Goal: Task Accomplishment & Management: Complete application form

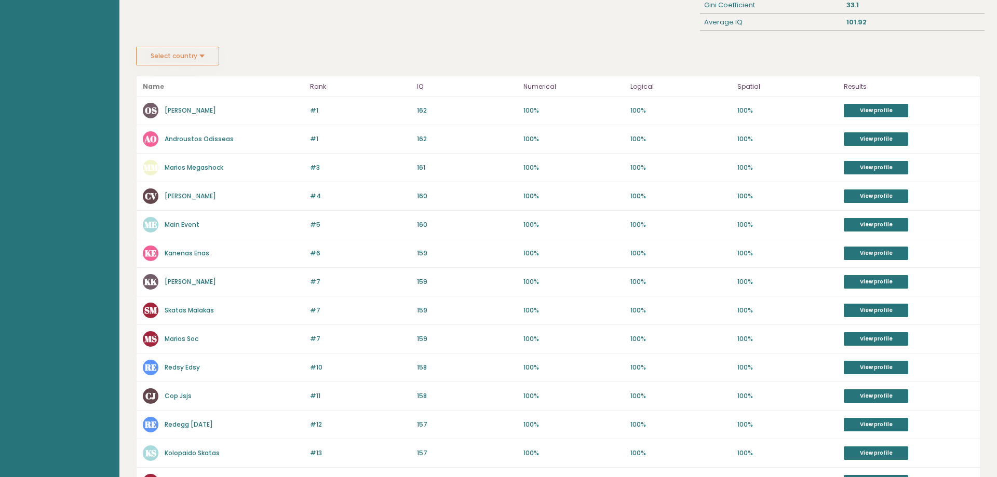
scroll to position [33, 0]
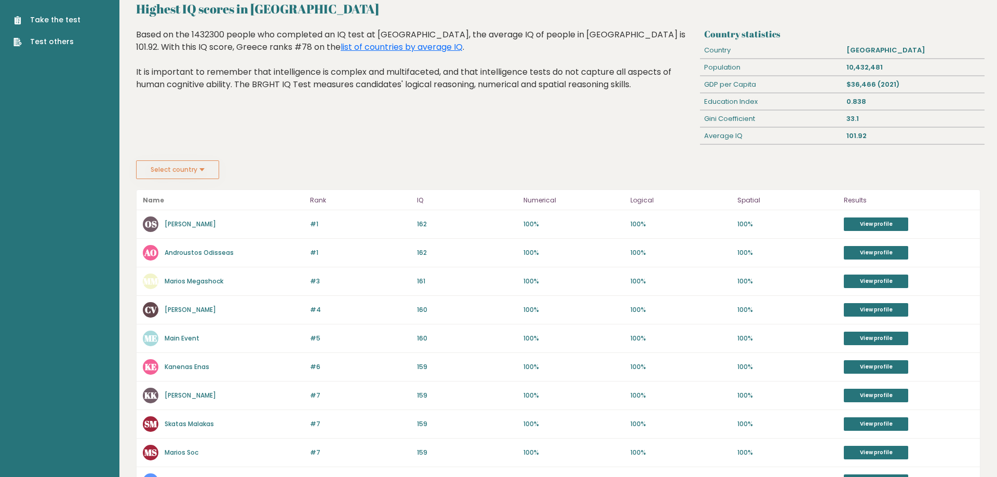
click at [195, 229] on div "OS Orestis Siakoulis" at bounding box center [223, 225] width 161 height 16
click at [194, 225] on link "[PERSON_NAME]" at bounding box center [190, 224] width 51 height 9
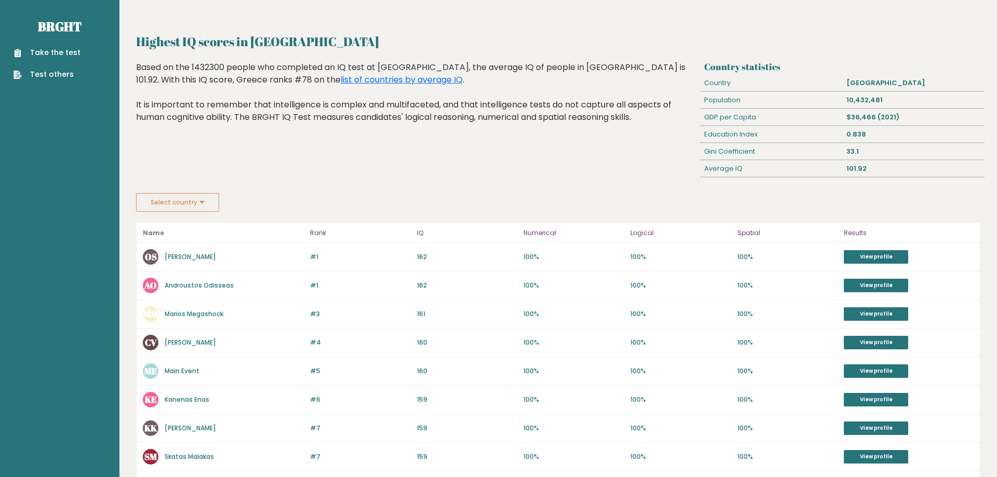
click at [29, 53] on link "Take the test" at bounding box center [47, 52] width 67 height 11
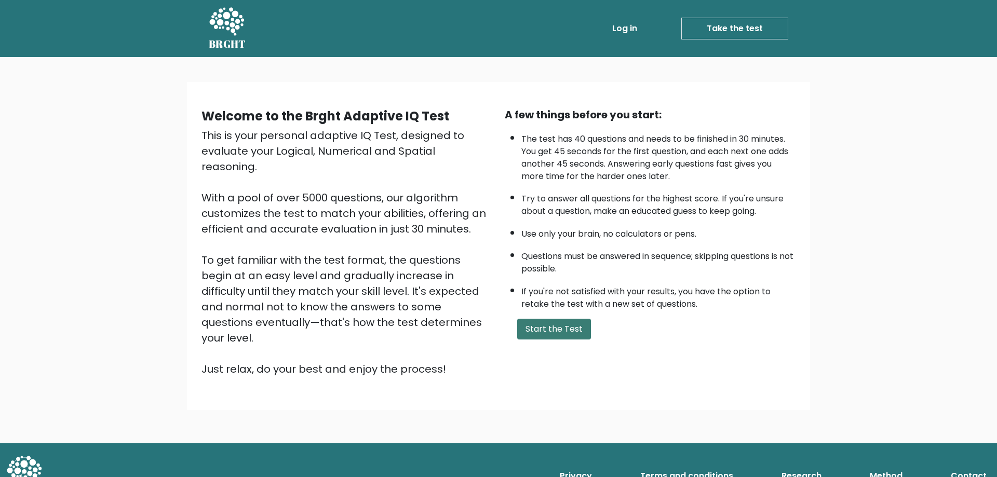
click at [570, 340] on button "Start the Test" at bounding box center [554, 329] width 74 height 21
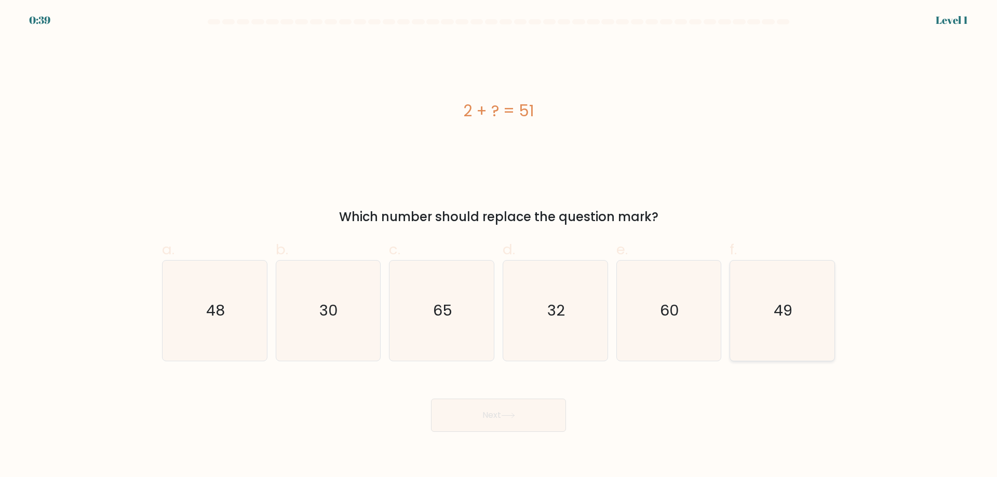
click at [768, 325] on icon "49" at bounding box center [782, 311] width 100 height 100
click at [499, 246] on input "f. 49" at bounding box center [499, 242] width 1 height 7
radio input "true"
click at [524, 430] on button "Next" at bounding box center [498, 415] width 135 height 33
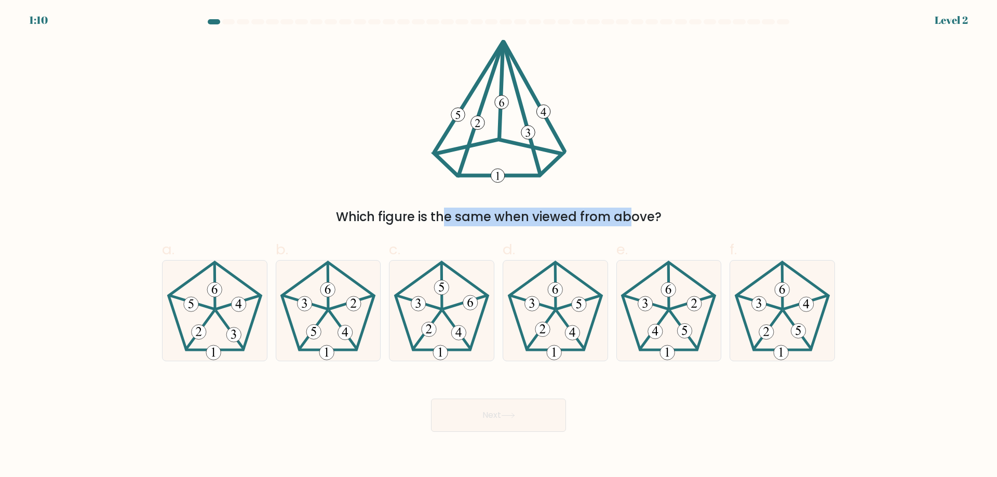
drag, startPoint x: 373, startPoint y: 212, endPoint x: 541, endPoint y: 220, distance: 167.4
click at [534, 221] on div "Which figure is the same when viewed from above?" at bounding box center [498, 217] width 661 height 19
click at [638, 191] on div "Which figure is the same when viewed from above?" at bounding box center [499, 132] width 686 height 187
drag, startPoint x: 376, startPoint y: 215, endPoint x: 632, endPoint y: 222, distance: 256.2
click at [632, 222] on div "Which figure is the same when viewed from above?" at bounding box center [498, 217] width 661 height 19
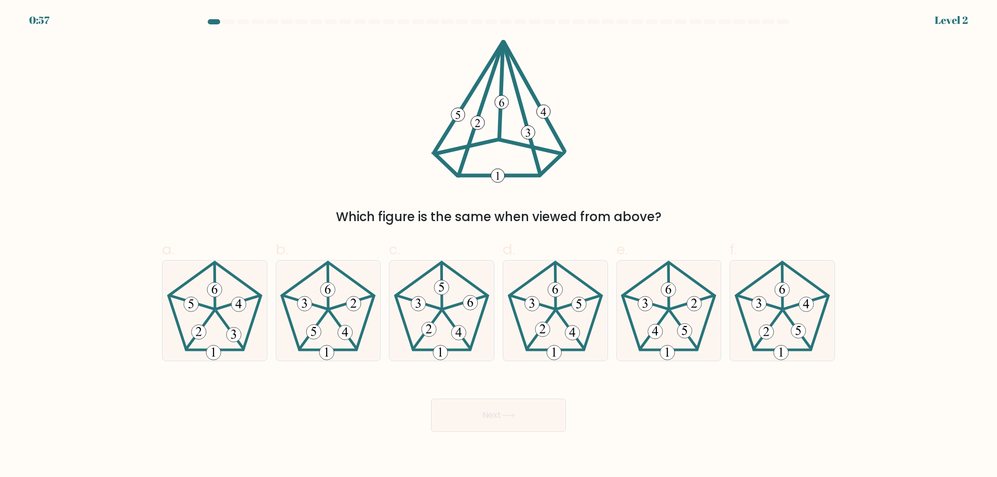
click at [622, 156] on div "Which figure is the same when viewed from above?" at bounding box center [499, 132] width 686 height 187
click at [218, 319] on icon at bounding box center [215, 311] width 100 height 100
click at [499, 246] on input "a." at bounding box center [499, 242] width 1 height 7
radio input "true"
click at [237, 326] on icon at bounding box center [214, 310] width 99 height 99
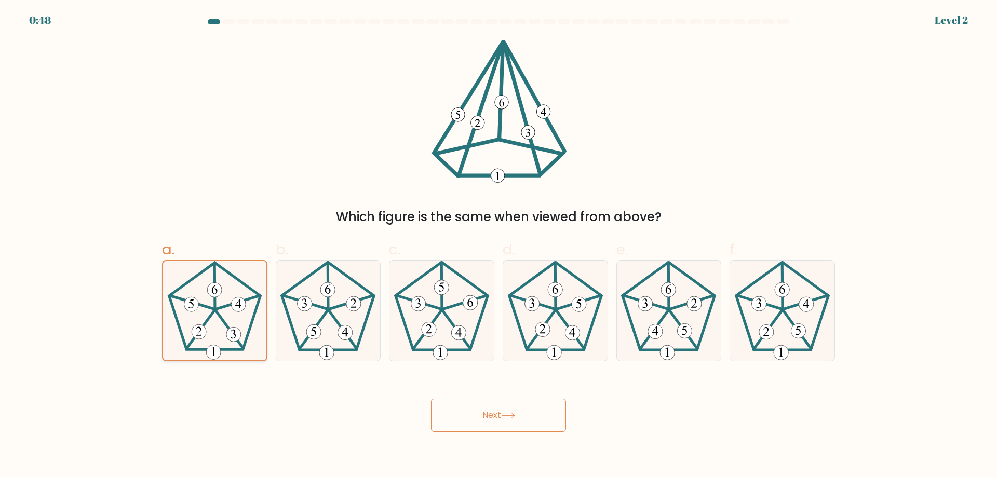
click at [499, 246] on input "a." at bounding box center [499, 242] width 1 height 7
click at [346, 326] on 517 at bounding box center [345, 332] width 15 height 15
click at [499, 246] on input "b." at bounding box center [499, 242] width 1 height 7
radio input "true"
click at [224, 312] on icon at bounding box center [215, 311] width 100 height 100
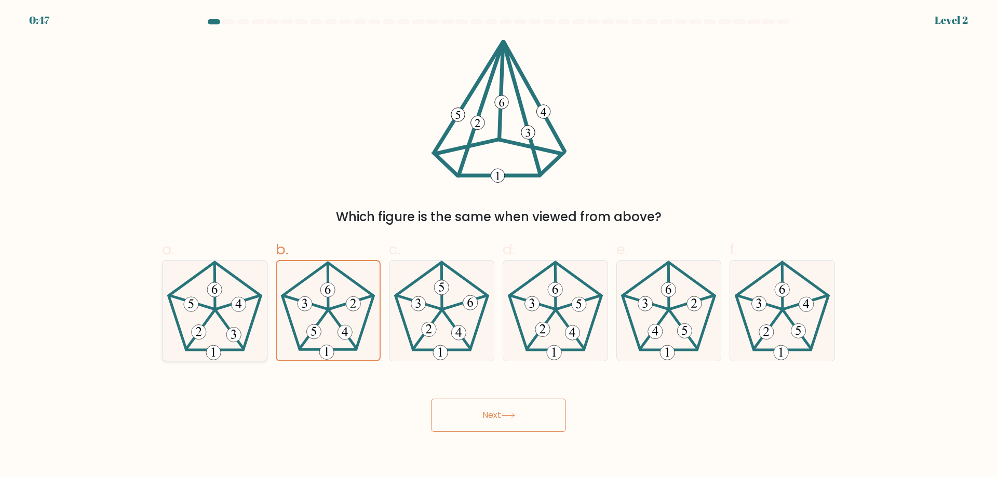
click at [499, 246] on input "a." at bounding box center [499, 242] width 1 height 7
radio input "true"
click at [545, 421] on button "Next" at bounding box center [498, 415] width 135 height 33
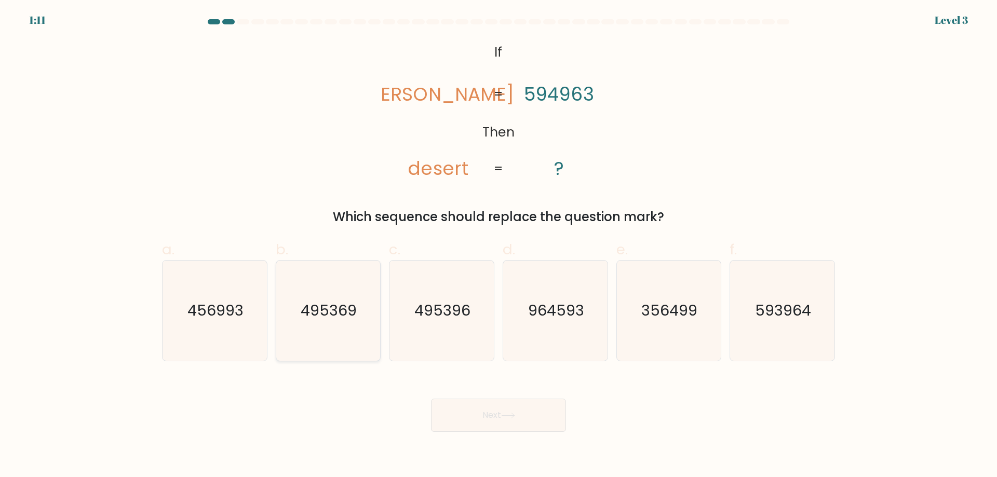
click at [352, 314] on text "495369" at bounding box center [329, 310] width 56 height 21
click at [499, 246] on input "b. 495369" at bounding box center [499, 242] width 1 height 7
radio input "true"
drag, startPoint x: 512, startPoint y: 402, endPoint x: 518, endPoint y: 404, distance: 6.1
click at [512, 403] on button "Next" at bounding box center [498, 415] width 135 height 33
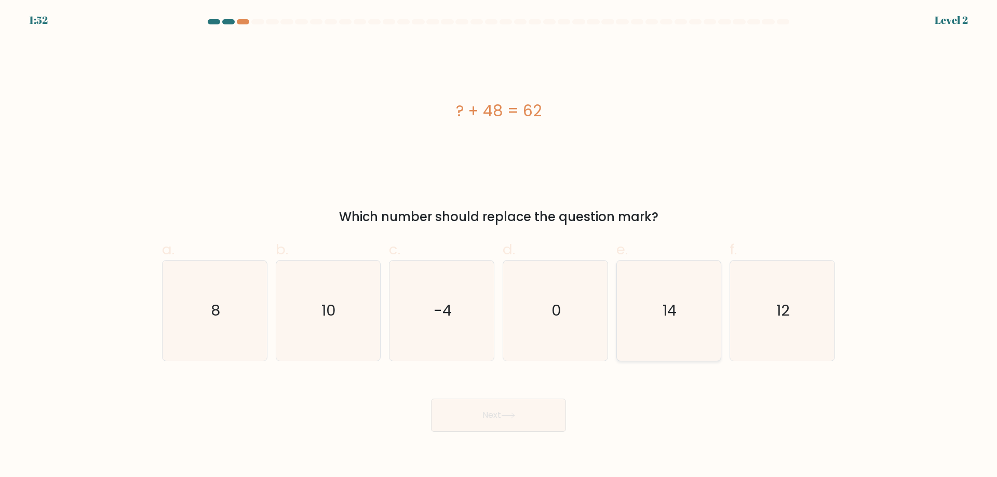
click at [687, 331] on icon "14" at bounding box center [669, 311] width 100 height 100
click at [499, 246] on input "e. 14" at bounding box center [499, 242] width 1 height 7
radio input "true"
click at [559, 395] on div "Next" at bounding box center [499, 403] width 686 height 58
click at [552, 408] on button "Next" at bounding box center [498, 415] width 135 height 33
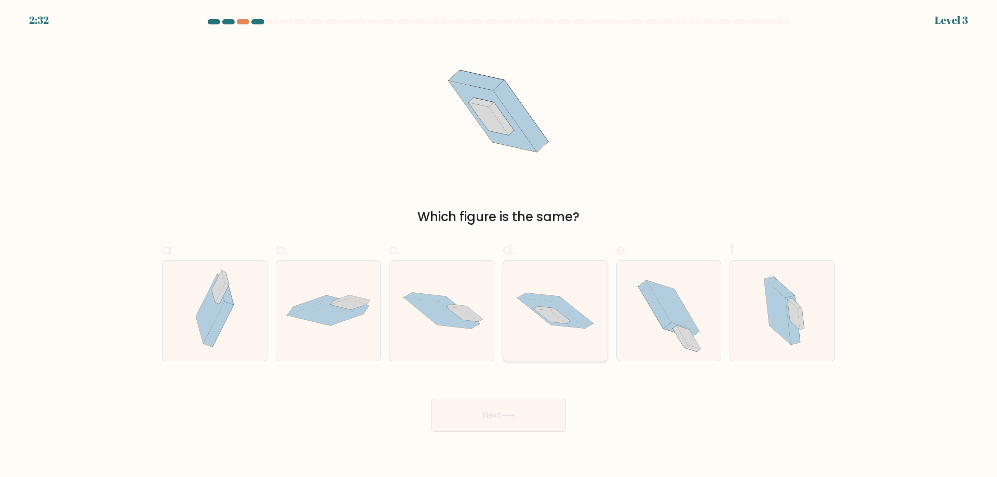
click at [573, 329] on icon at bounding box center [555, 310] width 104 height 69
click at [499, 246] on input "d." at bounding box center [499, 242] width 1 height 7
radio input "true"
click at [542, 422] on button "Next" at bounding box center [498, 415] width 135 height 33
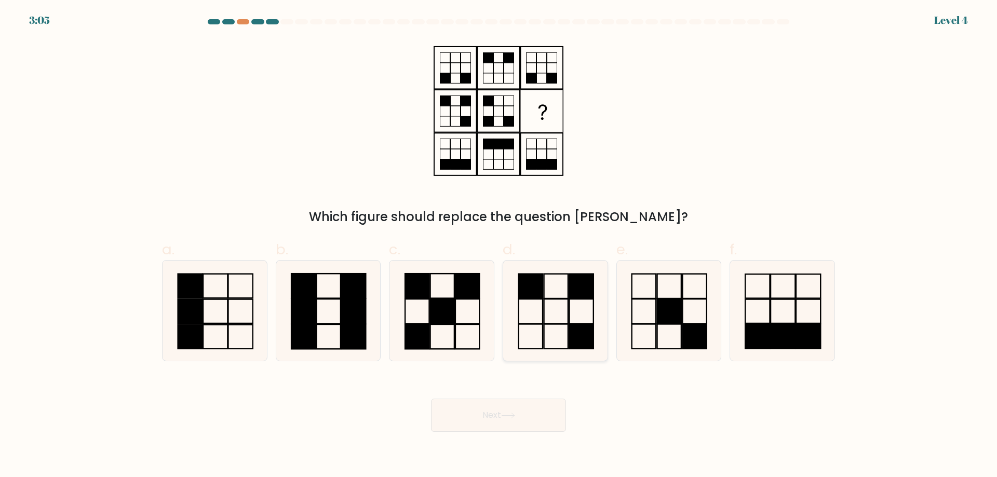
click at [572, 314] on icon at bounding box center [555, 311] width 100 height 100
click at [499, 246] on input "d." at bounding box center [499, 242] width 1 height 7
radio input "true"
click at [332, 325] on rect at bounding box center [329, 337] width 24 height 24
click at [499, 246] on input "b." at bounding box center [499, 242] width 1 height 7
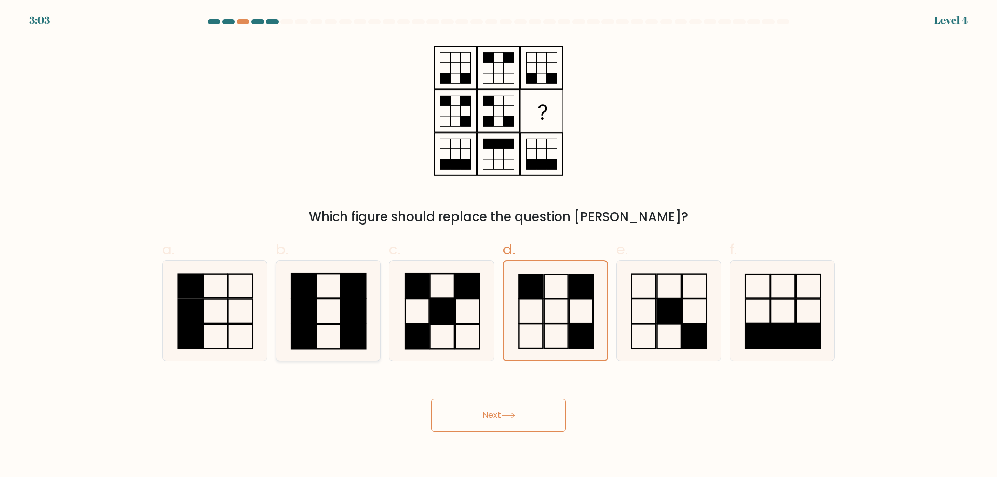
radio input "true"
click at [425, 319] on icon at bounding box center [442, 311] width 100 height 100
click at [499, 246] on input "c." at bounding box center [499, 242] width 1 height 7
radio input "true"
click at [482, 417] on button "Next" at bounding box center [498, 415] width 135 height 33
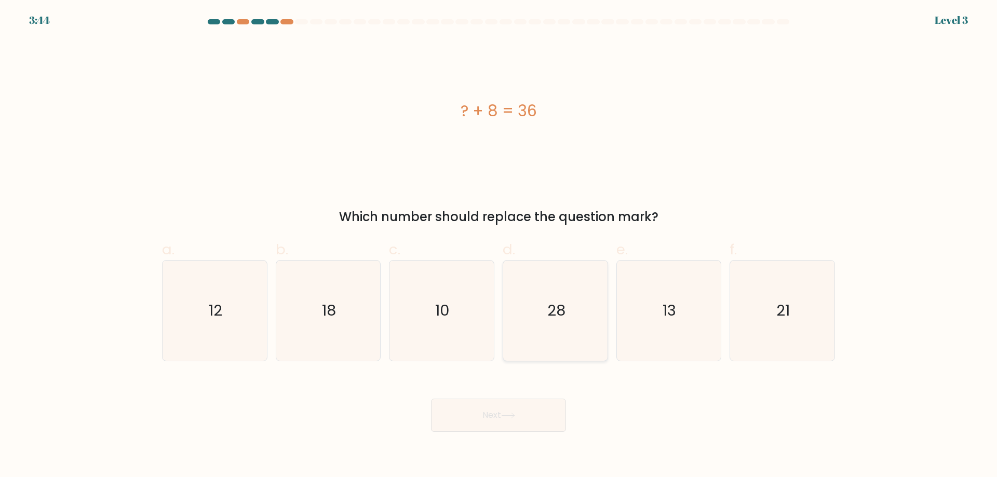
click at [584, 321] on icon "28" at bounding box center [555, 311] width 100 height 100
click at [499, 246] on input "d. 28" at bounding box center [499, 242] width 1 height 7
radio input "true"
click at [549, 407] on button "Next" at bounding box center [498, 415] width 135 height 33
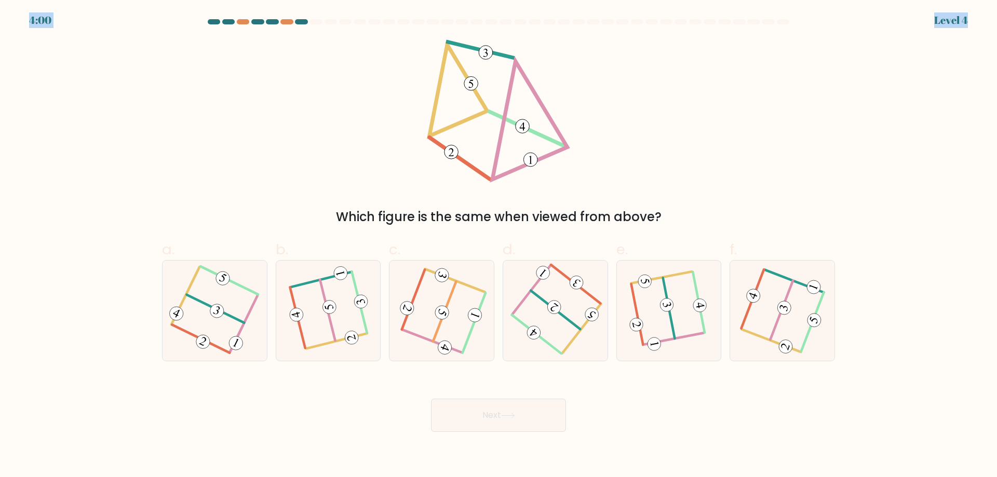
click at [266, 21] on body "4:00 Level 4" at bounding box center [498, 238] width 997 height 477
click at [535, 136] on icon at bounding box center [498, 110] width 143 height 143
drag, startPoint x: 419, startPoint y: 208, endPoint x: 616, endPoint y: 189, distance: 198.3
click at [596, 209] on div "Which figure is the same when viewed from above?" at bounding box center [498, 217] width 661 height 19
click at [631, 156] on div "Which figure is the same when viewed from above?" at bounding box center [499, 132] width 686 height 187
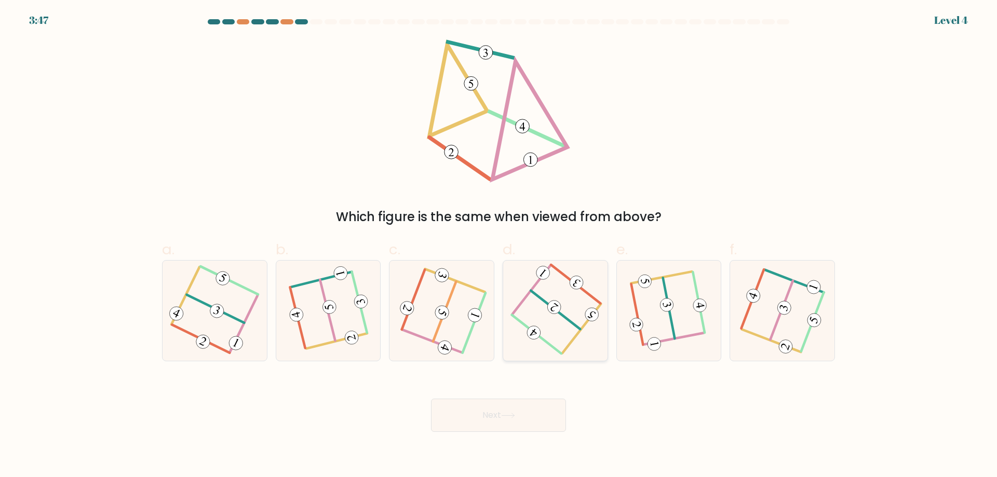
click at [578, 317] on icon at bounding box center [555, 311] width 78 height 80
click at [499, 246] on input "d." at bounding box center [499, 242] width 1 height 7
radio input "true"
click at [544, 414] on button "Next" at bounding box center [498, 415] width 135 height 33
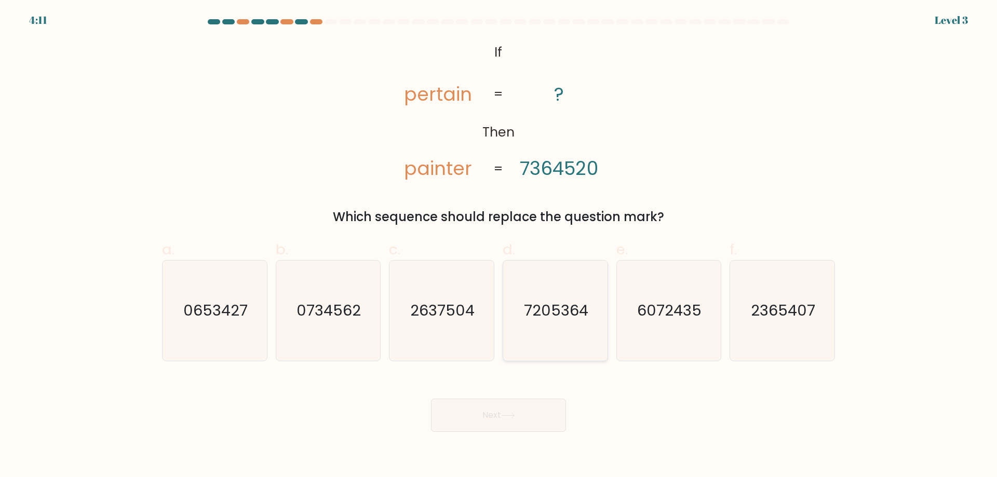
click at [569, 337] on icon "7205364" at bounding box center [555, 311] width 100 height 100
click at [499, 246] on input "d. 7205364" at bounding box center [499, 242] width 1 height 7
radio input "true"
click at [323, 302] on text "0734562" at bounding box center [329, 310] width 64 height 21
click at [499, 246] on input "b. 0734562" at bounding box center [499, 242] width 1 height 7
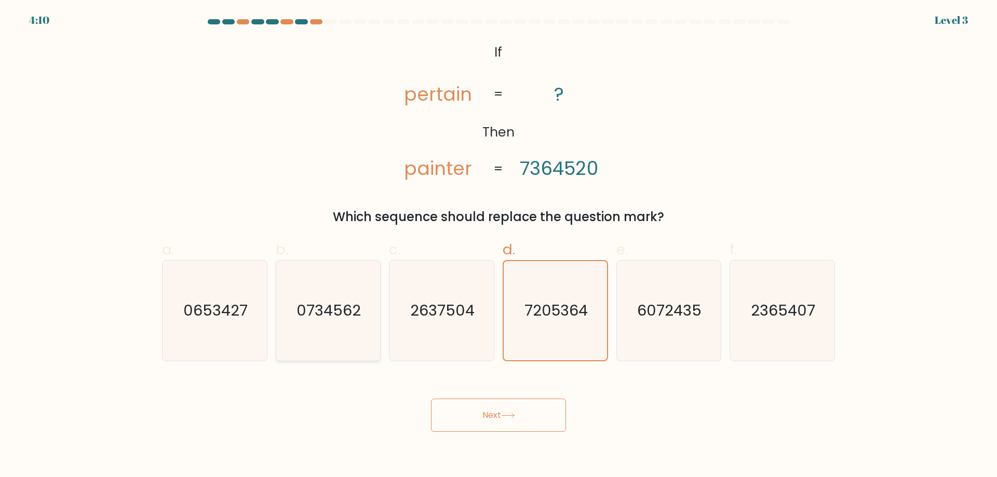
radio input "true"
click at [480, 417] on button "Next" at bounding box center [498, 415] width 135 height 33
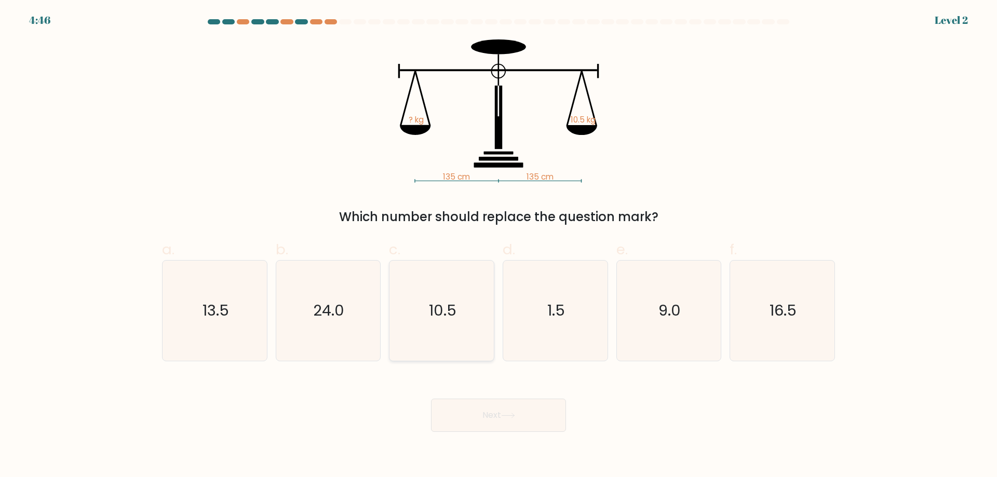
click at [453, 325] on icon "10.5" at bounding box center [442, 311] width 100 height 100
click at [499, 246] on input "c. 10.5" at bounding box center [499, 242] width 1 height 7
radio input "true"
click at [481, 411] on button "Next" at bounding box center [498, 415] width 135 height 33
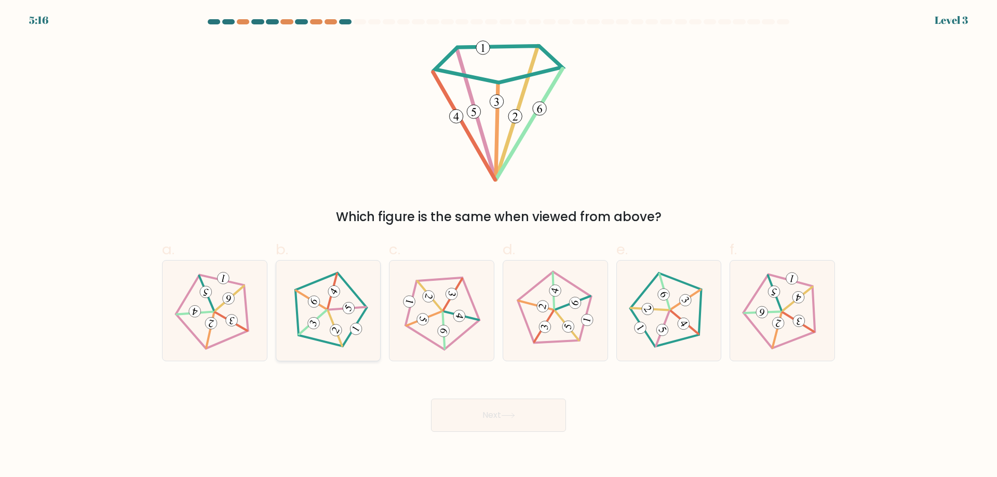
click at [341, 326] on icon at bounding box center [328, 311] width 80 height 80
click at [499, 246] on input "b." at bounding box center [499, 242] width 1 height 7
radio input "true"
click at [524, 413] on button "Next" at bounding box center [498, 415] width 135 height 33
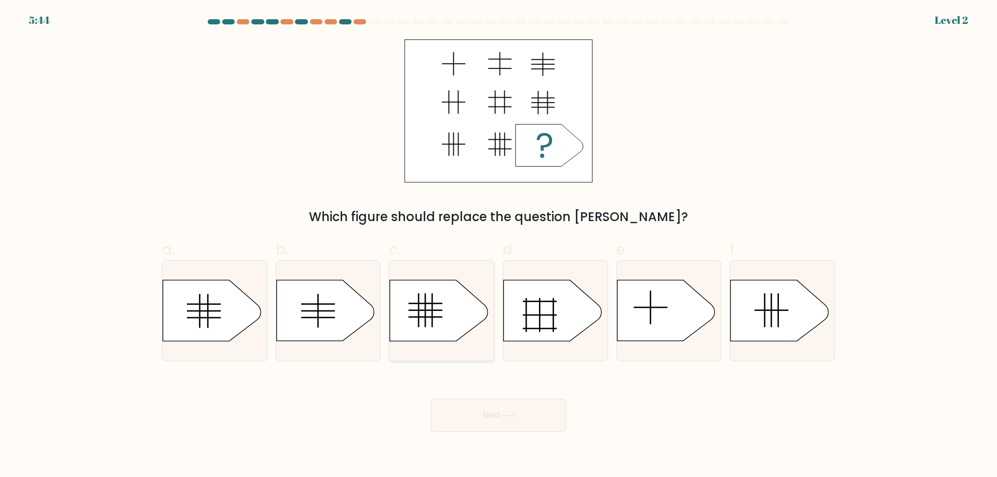
click at [458, 321] on icon at bounding box center [439, 310] width 98 height 61
click at [499, 246] on input "c." at bounding box center [499, 242] width 1 height 7
radio input "true"
click at [527, 421] on button "Next" at bounding box center [498, 415] width 135 height 33
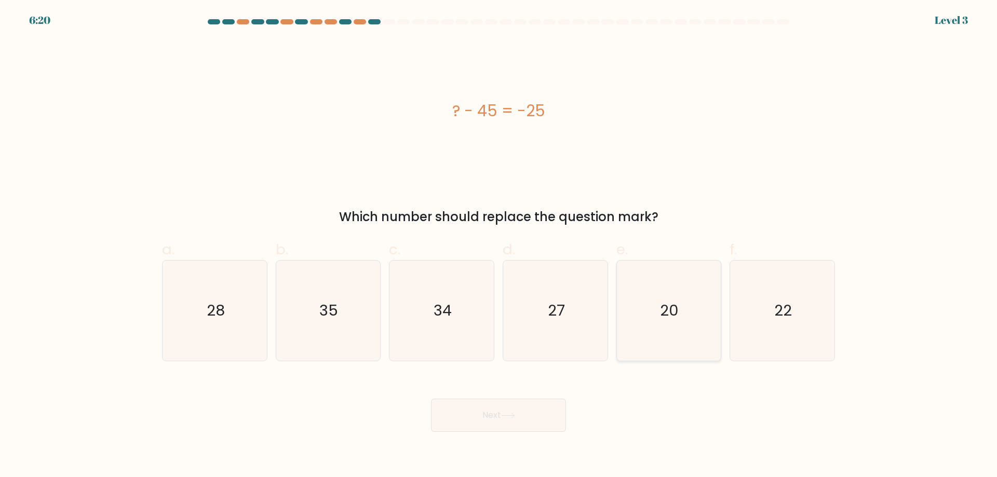
click at [667, 323] on icon "20" at bounding box center [669, 311] width 100 height 100
click at [499, 246] on input "e. 20" at bounding box center [499, 242] width 1 height 7
radio input "true"
click at [534, 413] on button "Next" at bounding box center [498, 415] width 135 height 33
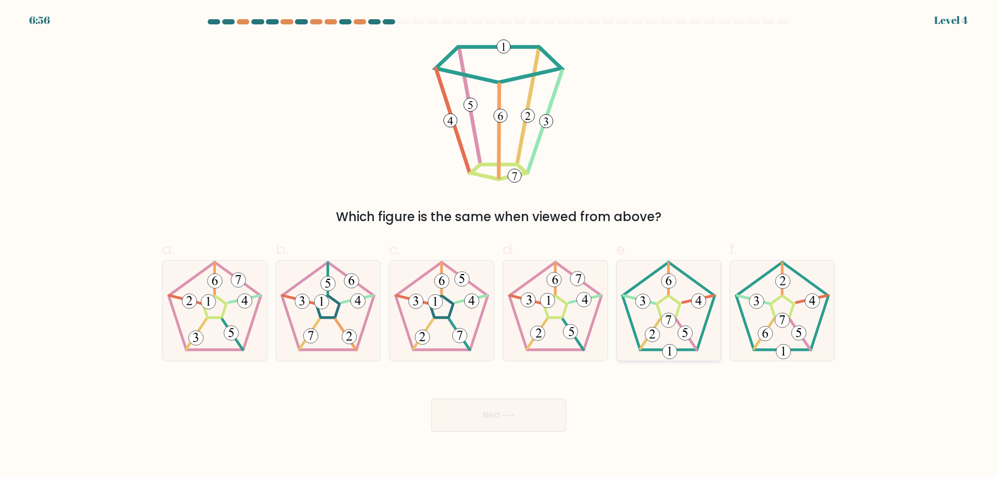
click at [674, 351] on 189 at bounding box center [670, 351] width 15 height 15
click at [499, 246] on input "e." at bounding box center [499, 242] width 1 height 7
radio input "true"
click at [518, 426] on button "Next" at bounding box center [498, 415] width 135 height 33
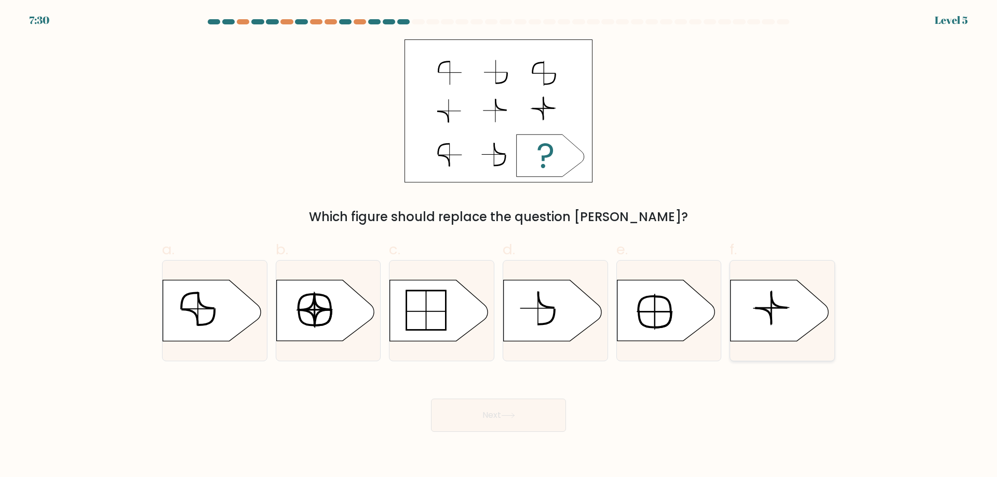
click at [773, 317] on icon at bounding box center [780, 310] width 98 height 61
click at [499, 246] on input "f." at bounding box center [499, 242] width 1 height 7
radio input "true"
click at [235, 321] on icon at bounding box center [212, 310] width 98 height 61
click at [499, 246] on input "a." at bounding box center [499, 242] width 1 height 7
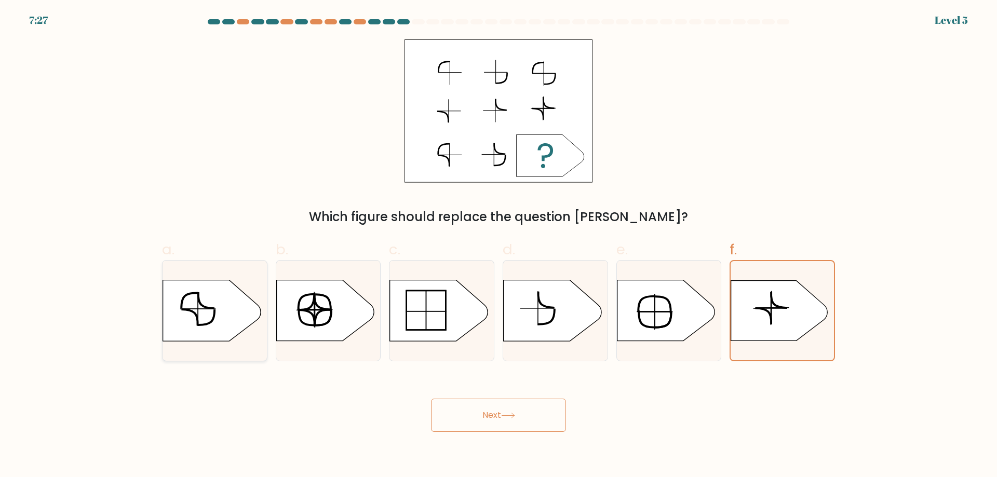
radio input "true"
click at [359, 308] on icon at bounding box center [325, 310] width 98 height 61
click at [499, 246] on input "b." at bounding box center [499, 242] width 1 height 7
radio input "true"
click at [533, 314] on icon at bounding box center [553, 310] width 98 height 61
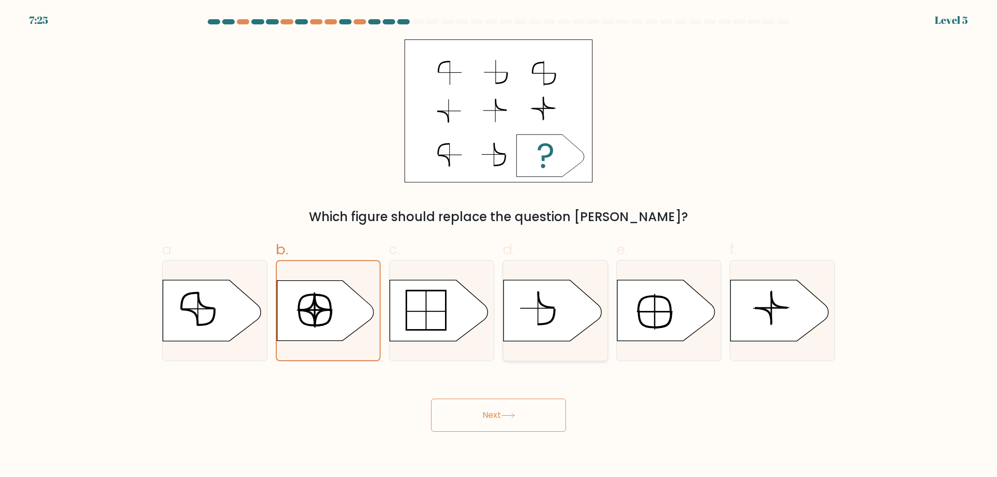
click at [499, 246] on input "d." at bounding box center [499, 242] width 1 height 7
radio input "true"
click at [317, 328] on icon at bounding box center [325, 310] width 98 height 61
click at [499, 246] on input "b." at bounding box center [499, 242] width 1 height 7
radio input "true"
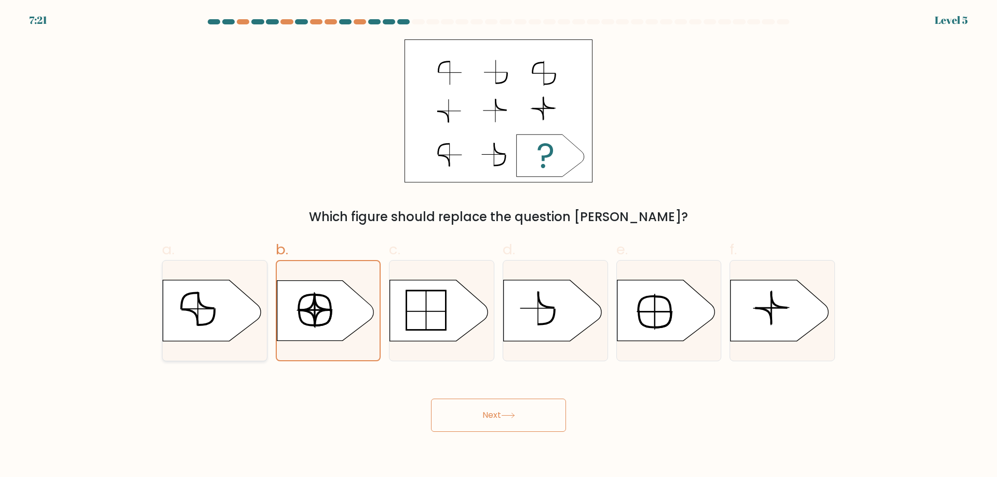
click at [230, 325] on icon at bounding box center [212, 310] width 98 height 61
click at [499, 246] on input "a." at bounding box center [499, 242] width 1 height 7
radio input "true"
click at [484, 406] on button "Next" at bounding box center [498, 415] width 135 height 33
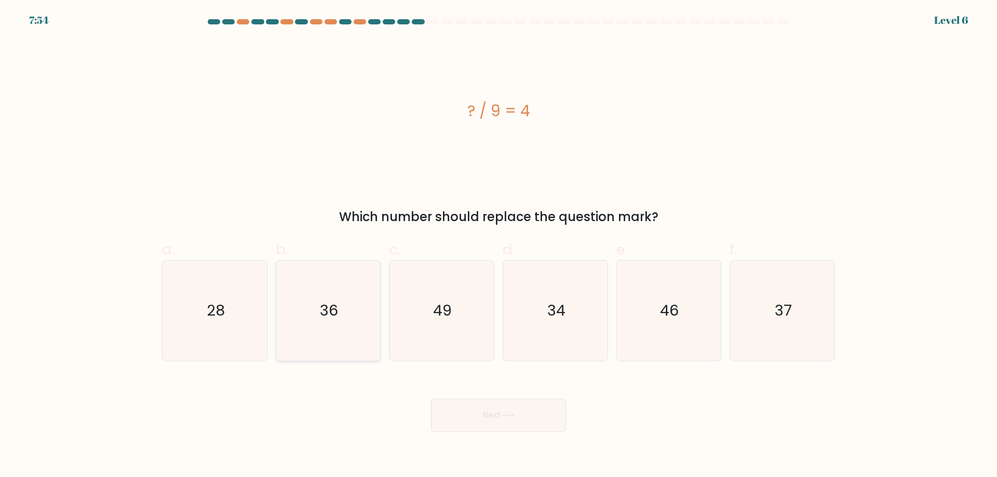
click at [361, 317] on icon "36" at bounding box center [328, 311] width 100 height 100
click at [495, 414] on button "Next" at bounding box center [498, 415] width 135 height 33
click at [306, 321] on icon "36" at bounding box center [328, 311] width 100 height 100
click at [499, 246] on input "b. 36" at bounding box center [499, 242] width 1 height 7
radio input "true"
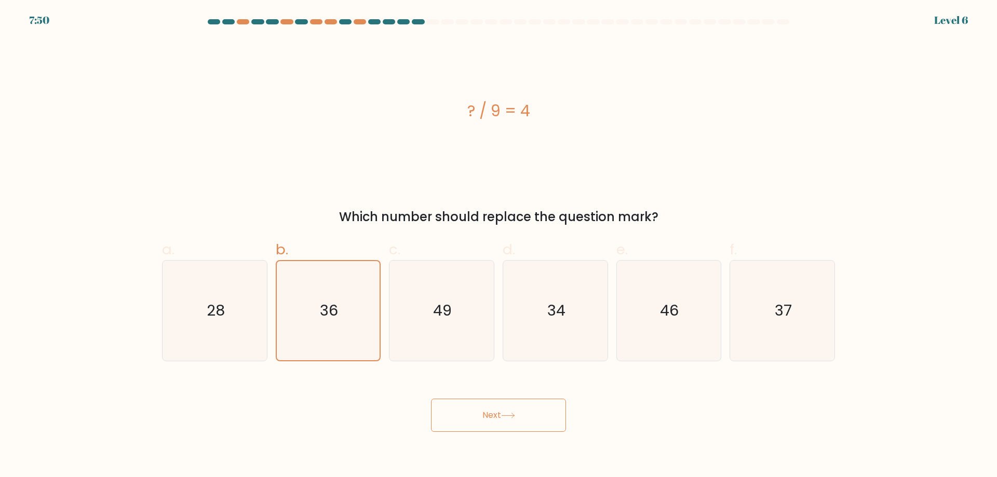
drag, startPoint x: 524, startPoint y: 430, endPoint x: 529, endPoint y: 438, distance: 9.4
click at [524, 430] on button "Next" at bounding box center [498, 415] width 135 height 33
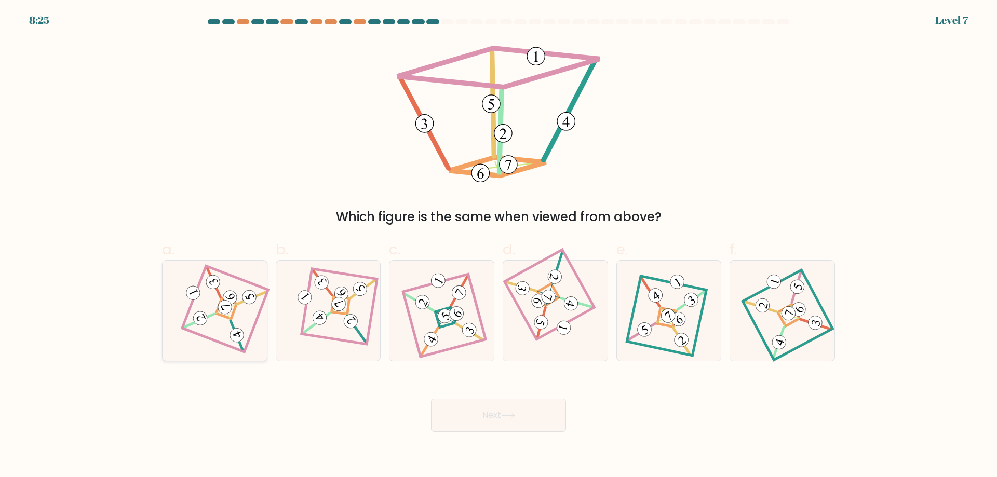
click at [248, 318] on icon at bounding box center [214, 311] width 69 height 80
click at [499, 246] on input "a." at bounding box center [499, 242] width 1 height 7
radio input "true"
click at [455, 417] on button "Next" at bounding box center [498, 415] width 135 height 33
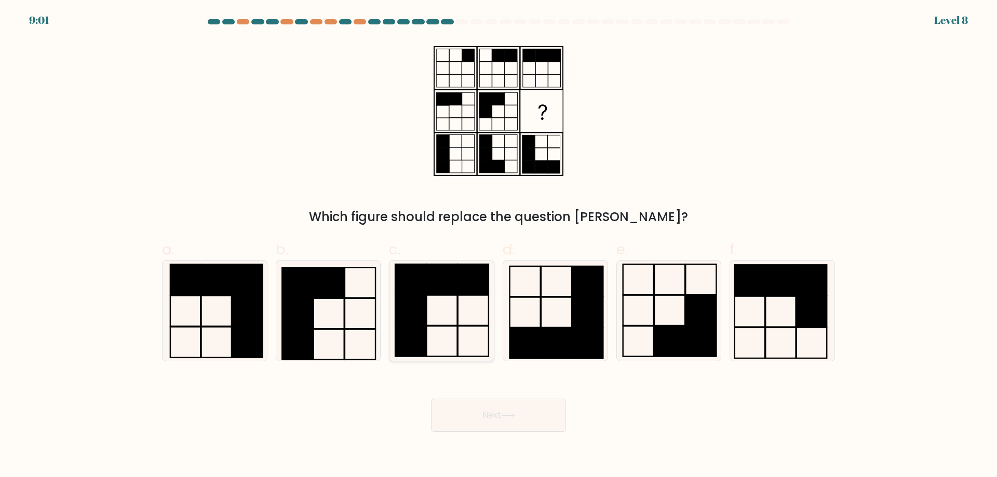
click at [458, 323] on rect at bounding box center [473, 311] width 31 height 30
click at [499, 246] on input "c." at bounding box center [499, 242] width 1 height 7
radio input "true"
click at [459, 320] on icon at bounding box center [441, 310] width 99 height 99
click at [499, 246] on input "c." at bounding box center [499, 242] width 1 height 7
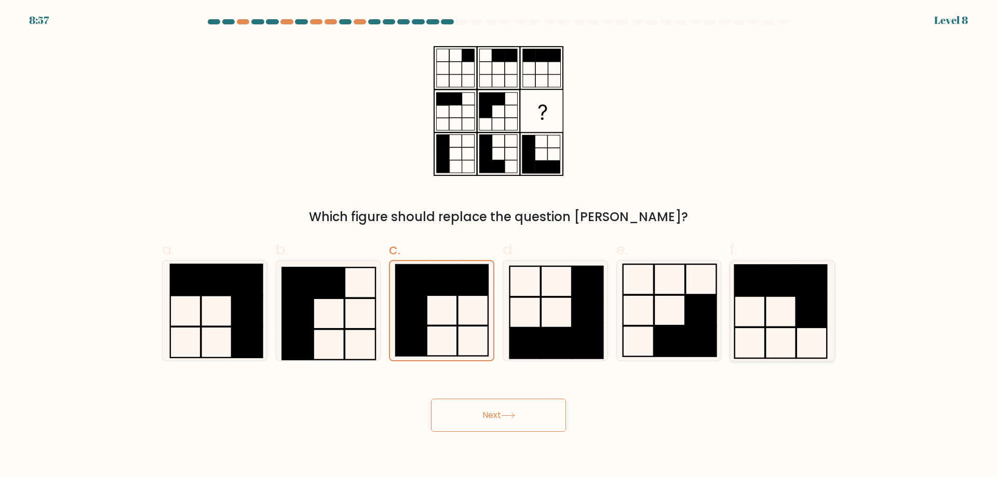
click at [731, 303] on div at bounding box center [782, 310] width 105 height 101
click at [499, 246] on input "f." at bounding box center [499, 242] width 1 height 7
radio input "true"
click at [363, 299] on rect at bounding box center [360, 314] width 31 height 30
click at [499, 246] on input "b." at bounding box center [499, 242] width 1 height 7
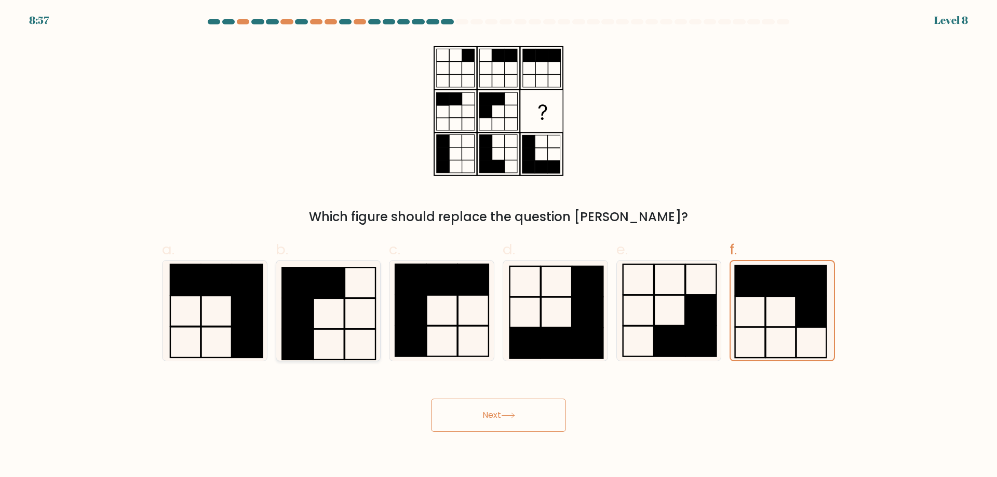
radio input "true"
click at [784, 319] on icon at bounding box center [782, 311] width 100 height 100
click at [499, 246] on input "f." at bounding box center [499, 242] width 1 height 7
radio input "true"
drag, startPoint x: 334, startPoint y: 296, endPoint x: 401, endPoint y: 343, distance: 81.9
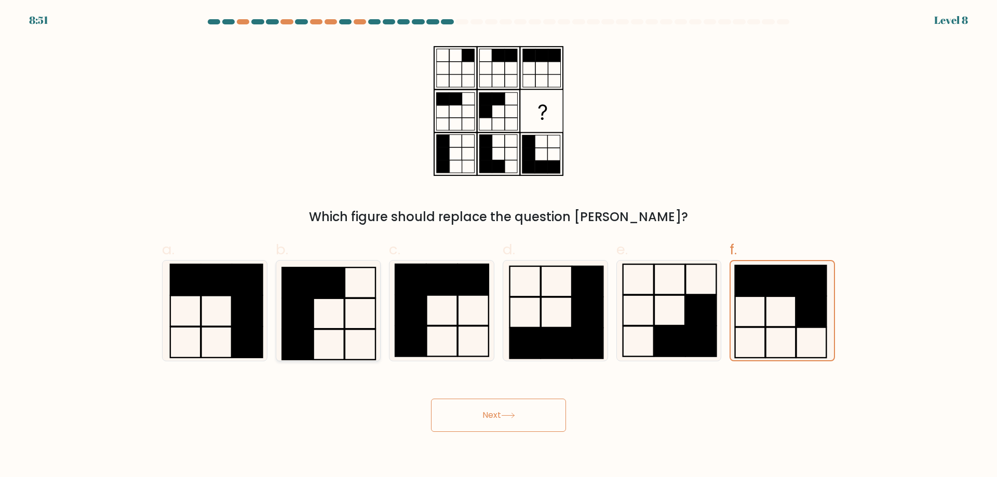
click at [334, 296] on rect at bounding box center [329, 282] width 31 height 30
click at [499, 246] on input "b." at bounding box center [499, 242] width 1 height 7
radio input "true"
click at [455, 324] on icon at bounding box center [442, 311] width 100 height 100
click at [499, 246] on input "c." at bounding box center [499, 242] width 1 height 7
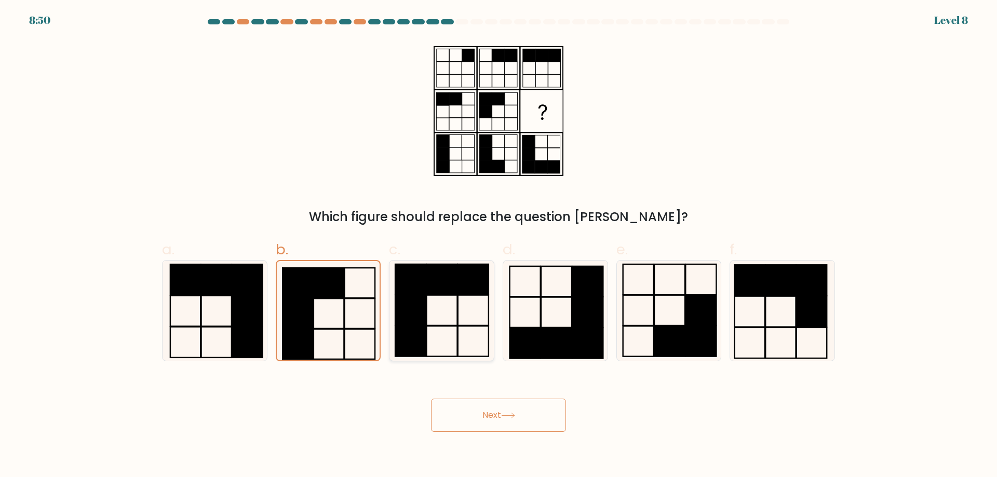
radio input "true"
drag, startPoint x: 343, startPoint y: 354, endPoint x: 468, endPoint y: 420, distance: 141.9
click at [344, 354] on icon at bounding box center [328, 311] width 100 height 100
click at [499, 246] on input "b." at bounding box center [499, 242] width 1 height 7
radio input "true"
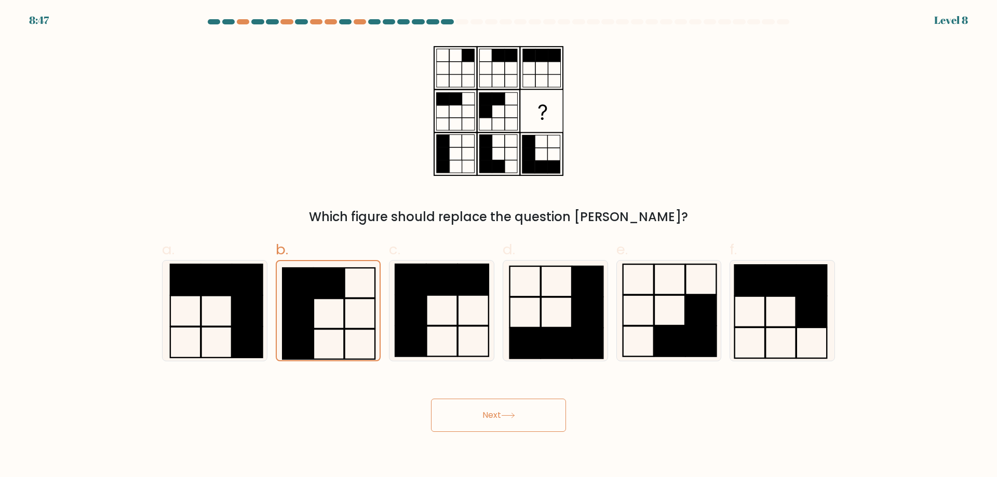
click at [491, 434] on body "8:47 Level 8" at bounding box center [498, 238] width 997 height 477
click at [443, 324] on icon at bounding box center [442, 311] width 100 height 100
click at [499, 246] on input "c." at bounding box center [499, 242] width 1 height 7
radio input "true"
click at [489, 421] on button "Next" at bounding box center [498, 415] width 135 height 33
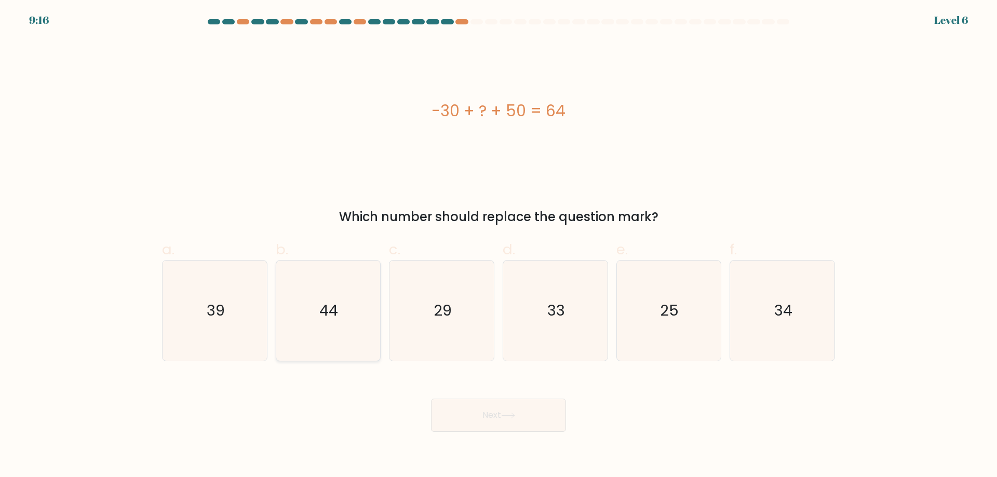
click at [348, 304] on icon "44" at bounding box center [328, 311] width 100 height 100
click at [499, 246] on input "b. 44" at bounding box center [499, 242] width 1 height 7
radio input "true"
click at [522, 425] on button "Next" at bounding box center [498, 415] width 135 height 33
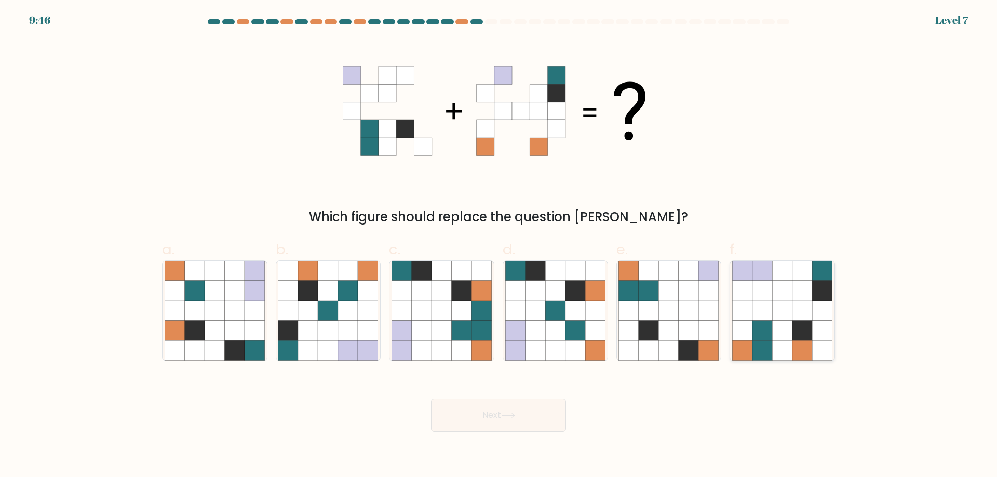
click at [757, 295] on icon at bounding box center [763, 291] width 20 height 20
click at [499, 246] on input "f." at bounding box center [499, 242] width 1 height 7
radio input "true"
click at [521, 418] on button "Next" at bounding box center [498, 415] width 135 height 33
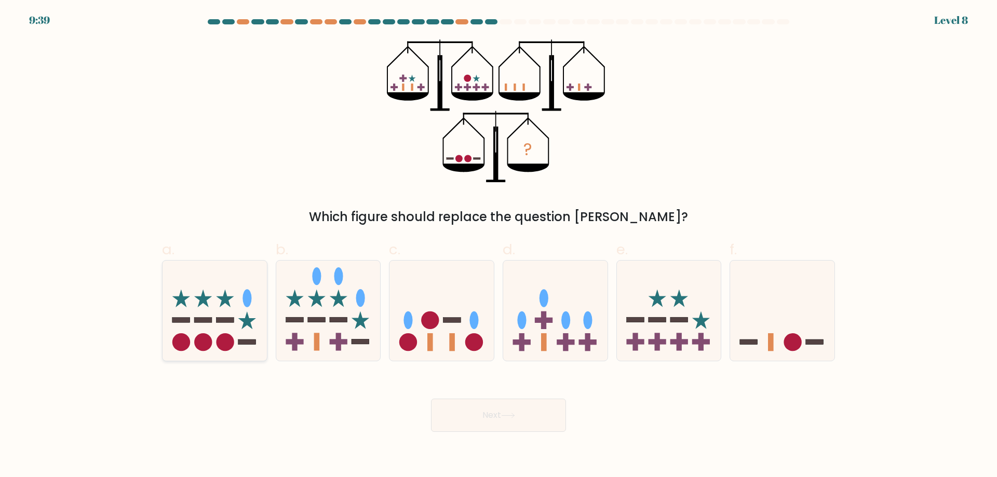
click at [244, 329] on icon at bounding box center [215, 310] width 104 height 86
click at [499, 246] on input "a." at bounding box center [499, 242] width 1 height 7
radio input "true"
click at [530, 431] on button "Next" at bounding box center [498, 415] width 135 height 33
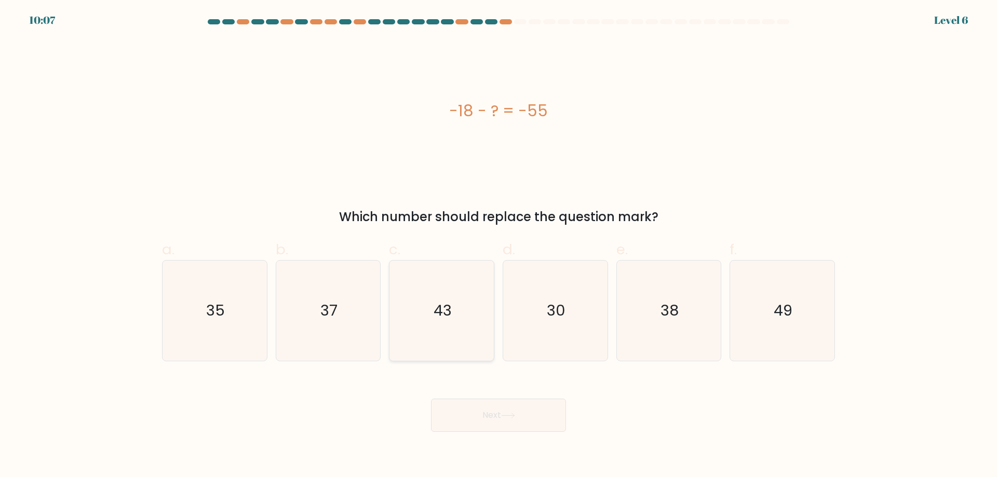
click at [458, 317] on icon "43" at bounding box center [442, 311] width 100 height 100
click at [499, 246] on input "c. 43" at bounding box center [499, 242] width 1 height 7
radio input "true"
click at [473, 314] on icon "43" at bounding box center [441, 310] width 99 height 99
click at [499, 246] on input "c. 43" at bounding box center [499, 242] width 1 height 7
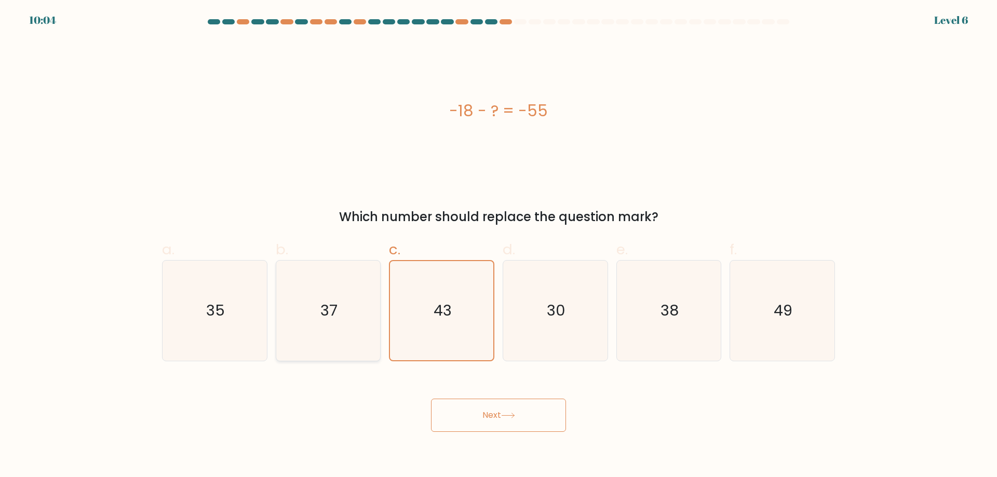
click at [355, 315] on icon "37" at bounding box center [328, 311] width 100 height 100
click at [499, 246] on input "b. 37" at bounding box center [499, 242] width 1 height 7
radio input "true"
click at [205, 332] on icon "35" at bounding box center [215, 311] width 100 height 100
click at [499, 246] on input "a. 35" at bounding box center [499, 242] width 1 height 7
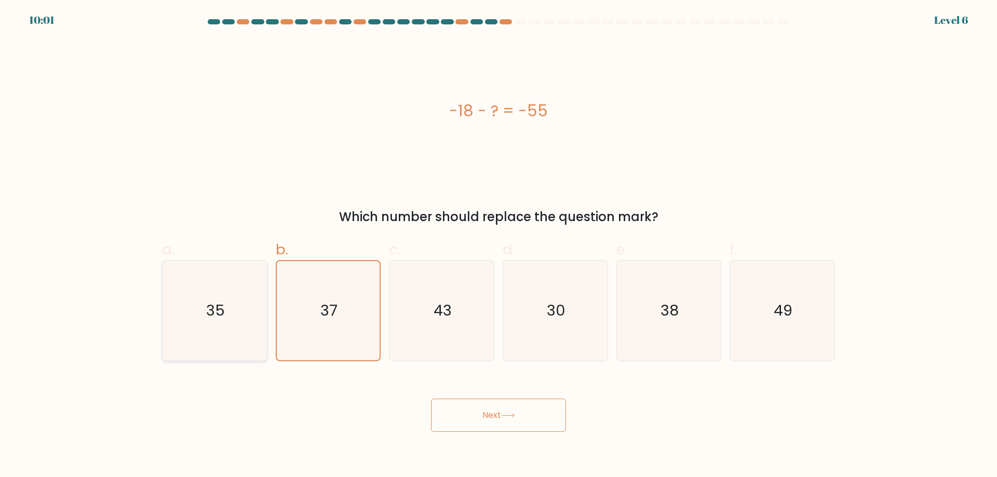
radio input "true"
click at [304, 318] on icon "37" at bounding box center [328, 311] width 100 height 100
click at [499, 246] on input "b. 37" at bounding box center [499, 242] width 1 height 7
radio input "true"
click at [497, 419] on button "Next" at bounding box center [498, 415] width 135 height 33
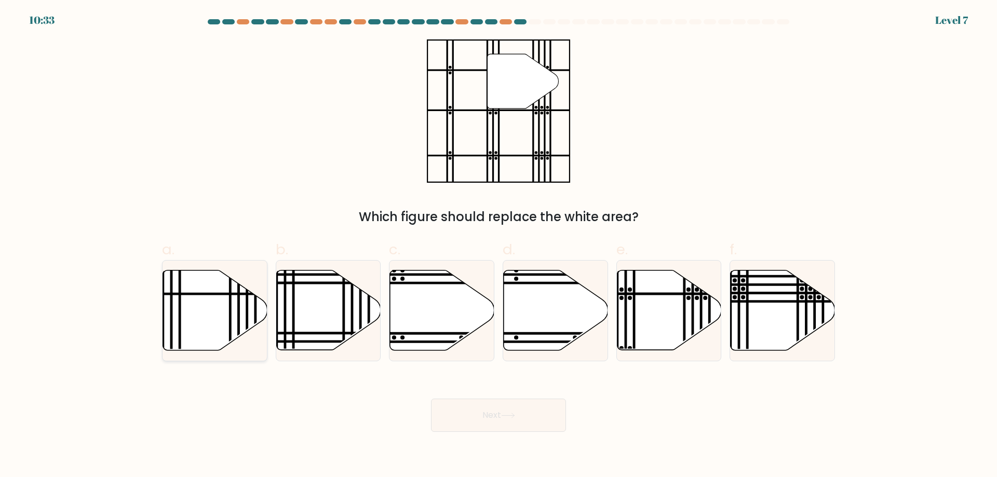
click at [225, 321] on icon at bounding box center [215, 311] width 104 height 80
click at [499, 246] on input "a." at bounding box center [499, 242] width 1 height 7
radio input "true"
click at [664, 303] on icon at bounding box center [669, 311] width 104 height 80
click at [499, 246] on input "e." at bounding box center [499, 242] width 1 height 7
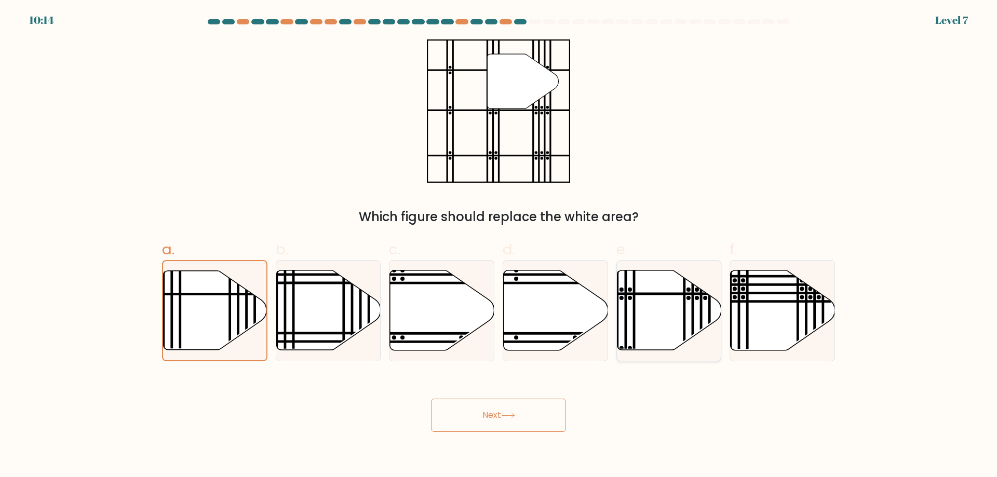
radio input "true"
click at [517, 420] on button "Next" at bounding box center [498, 415] width 135 height 33
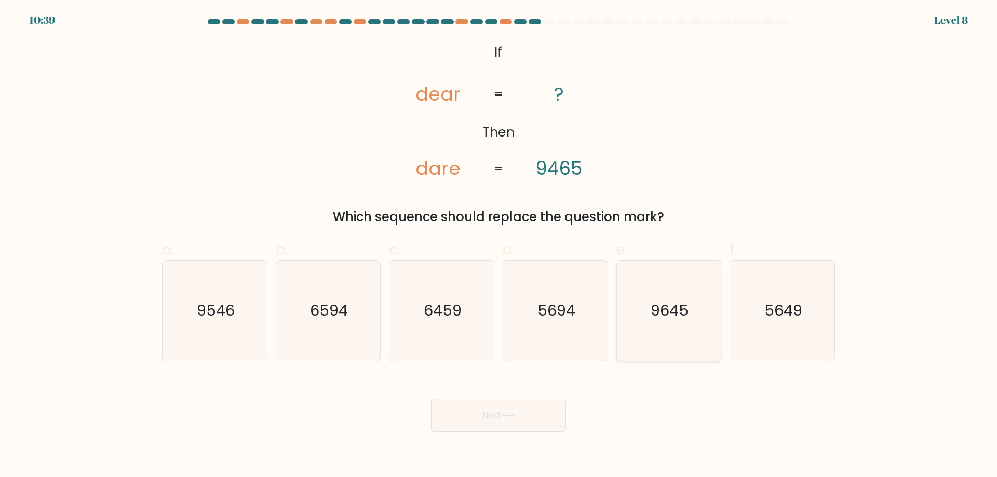
click at [676, 323] on icon "9645" at bounding box center [669, 311] width 100 height 100
click at [499, 246] on input "e. 9645" at bounding box center [499, 242] width 1 height 7
radio input "true"
click at [524, 414] on button "Next" at bounding box center [498, 415] width 135 height 33
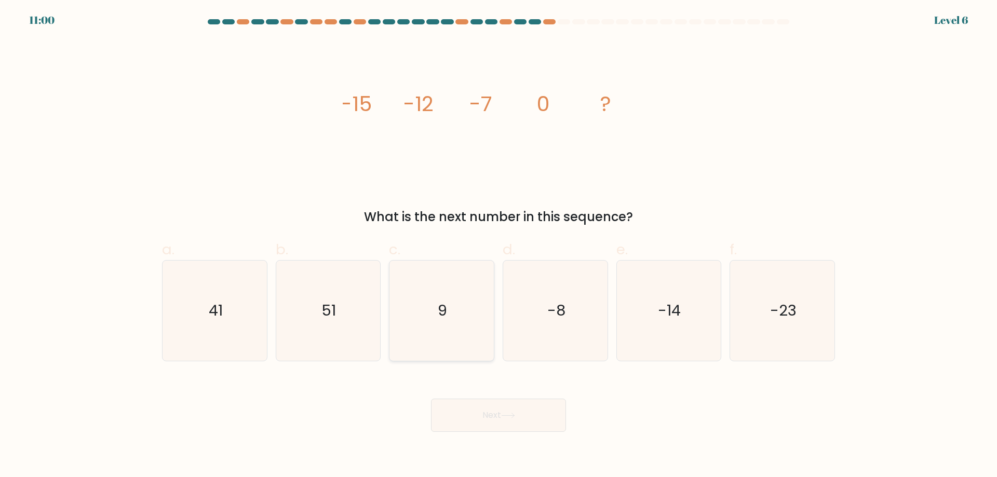
click at [458, 331] on icon "9" at bounding box center [442, 311] width 100 height 100
click at [499, 246] on input "c. 9" at bounding box center [499, 242] width 1 height 7
radio input "true"
click at [492, 417] on button "Next" at bounding box center [498, 415] width 135 height 33
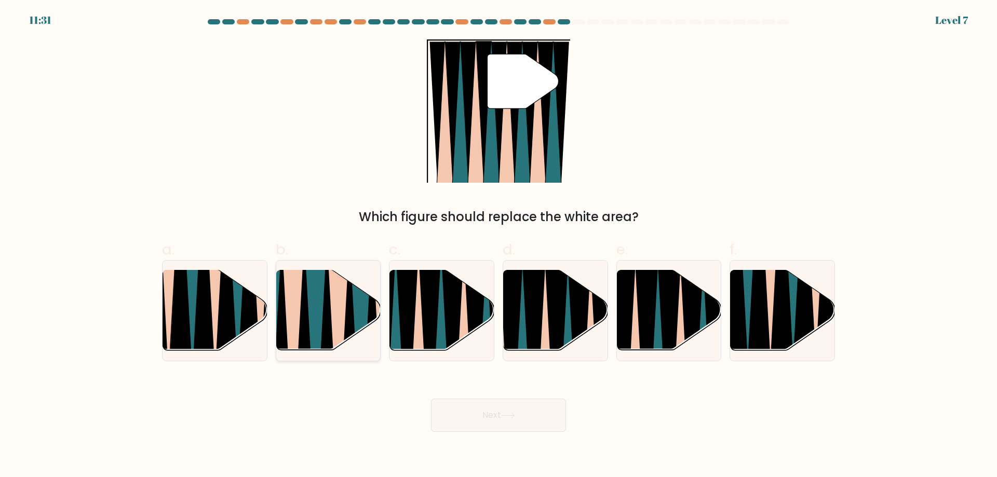
click at [338, 313] on icon at bounding box center [338, 355] width 23 height 208
click at [499, 246] on input "b." at bounding box center [499, 242] width 1 height 7
radio input "true"
click at [448, 303] on icon at bounding box center [453, 356] width 23 height 208
click at [499, 246] on input "c." at bounding box center [499, 242] width 1 height 7
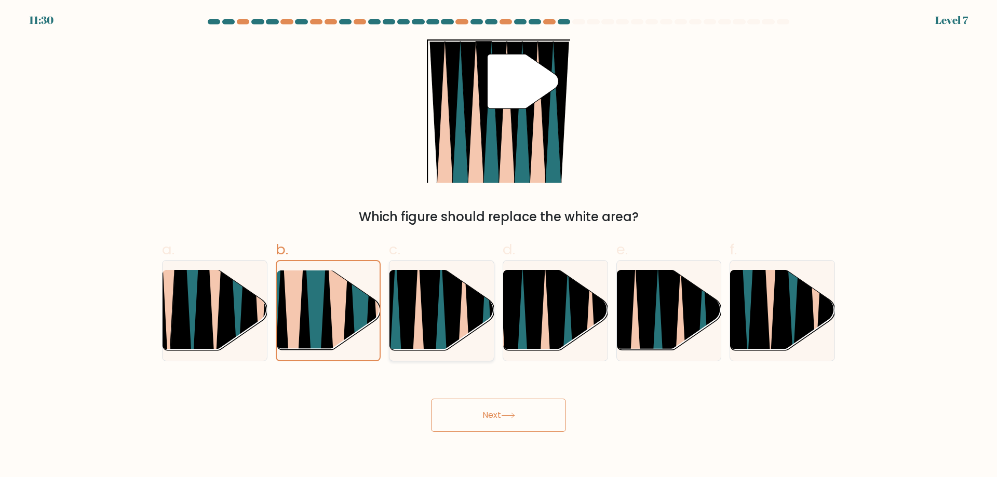
radio input "true"
click at [494, 413] on button "Next" at bounding box center [498, 415] width 135 height 33
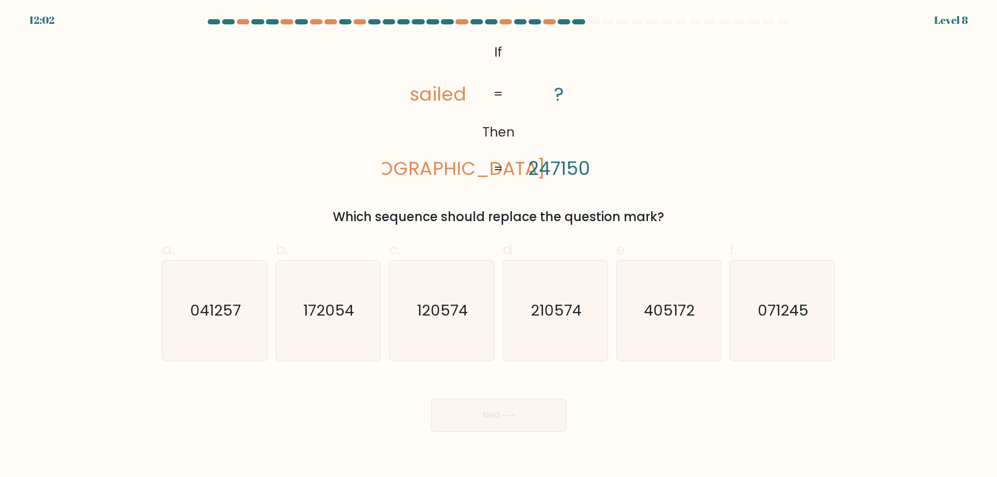
click at [423, 178] on tspan "[DEMOGRAPHIC_DATA]" at bounding box center [438, 168] width 214 height 26
click at [439, 100] on tspan "sailed" at bounding box center [438, 94] width 56 height 26
drag, startPoint x: 435, startPoint y: 91, endPoint x: 440, endPoint y: 92, distance: 5.4
click at [440, 92] on tspan "sailed" at bounding box center [438, 94] width 56 height 26
click at [566, 163] on tspan "247150" at bounding box center [558, 168] width 61 height 26
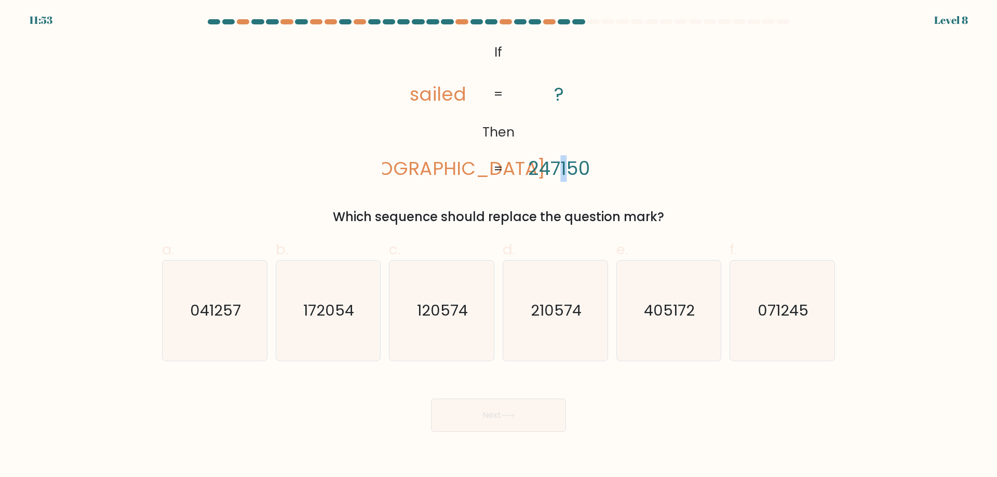
click at [565, 167] on tspan "247150" at bounding box center [558, 168] width 61 height 26
click at [488, 170] on icon "@import url('[URL][DOMAIN_NAME]); If Then sailed [DEMOGRAPHIC_DATA] ? 247150 = =" at bounding box center [498, 110] width 233 height 143
click at [449, 327] on icon "120574" at bounding box center [442, 311] width 100 height 100
click at [499, 246] on input "c. 120574" at bounding box center [499, 242] width 1 height 7
radio input "true"
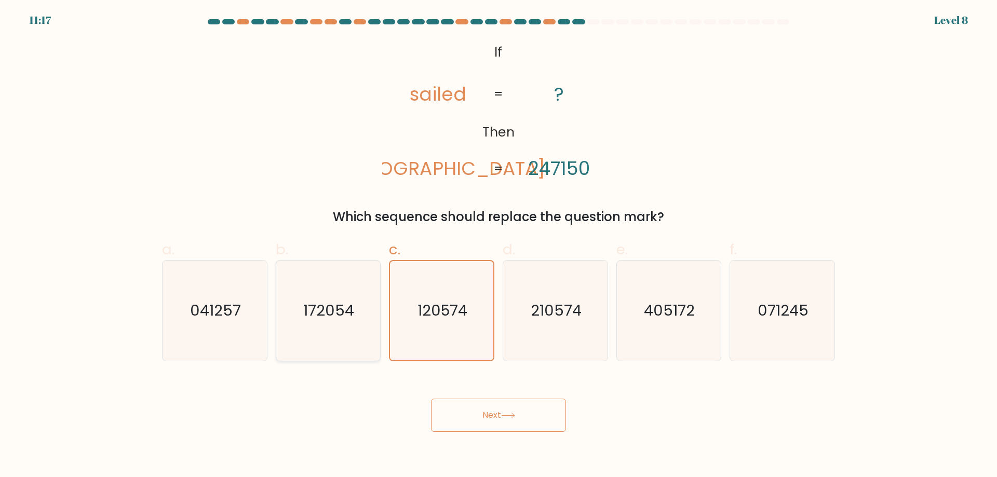
click at [379, 315] on div "172054" at bounding box center [328, 310] width 105 height 101
click at [499, 246] on input "b. 172054" at bounding box center [499, 242] width 1 height 7
radio input "true"
click at [492, 419] on button "Next" at bounding box center [498, 415] width 135 height 33
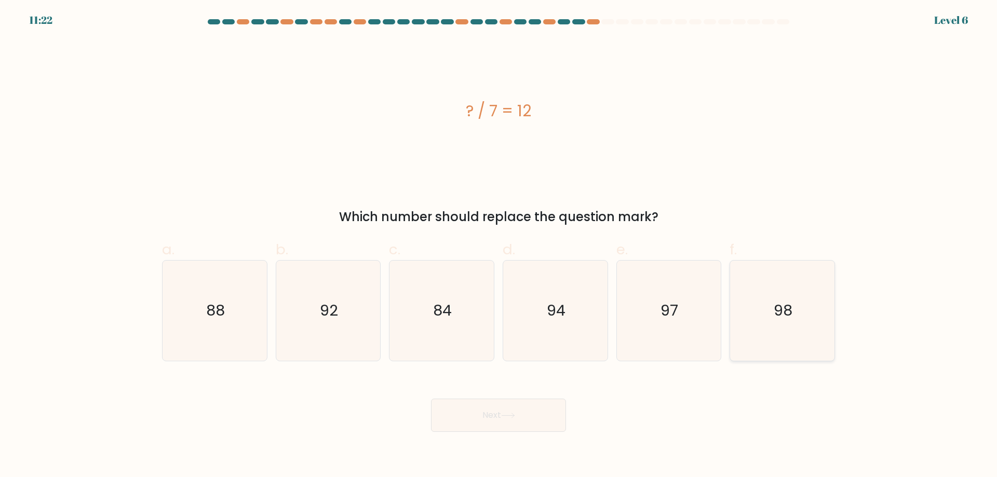
click at [785, 318] on icon "98" at bounding box center [782, 311] width 100 height 100
click at [499, 246] on input "f. 98" at bounding box center [499, 242] width 1 height 7
radio input "true"
click at [518, 409] on button "Next" at bounding box center [498, 415] width 135 height 33
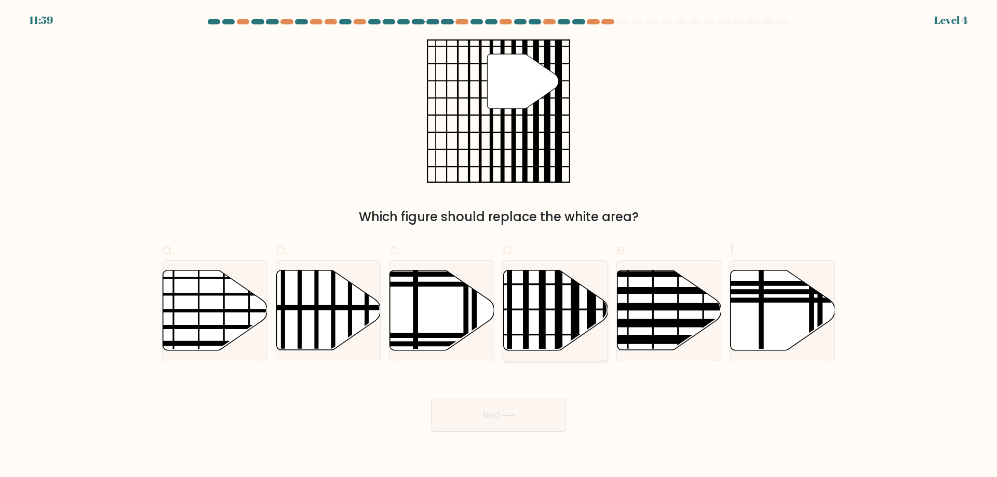
click at [526, 319] on line at bounding box center [526, 354] width 0 height 210
click at [499, 246] on input "d." at bounding box center [499, 242] width 1 height 7
radio input "true"
click at [512, 423] on button "Next" at bounding box center [498, 415] width 135 height 33
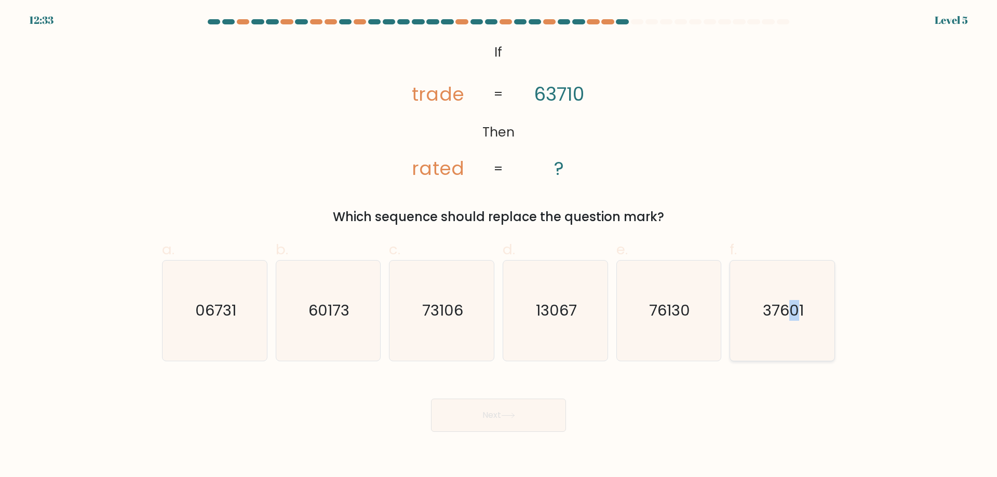
click at [795, 306] on text "37601" at bounding box center [783, 310] width 41 height 21
click at [538, 404] on button "Next" at bounding box center [498, 415] width 135 height 33
click at [791, 308] on text "37601" at bounding box center [783, 310] width 41 height 21
click at [802, 314] on text "37601" at bounding box center [783, 310] width 41 height 21
click at [499, 246] on input "f. 37601" at bounding box center [499, 242] width 1 height 7
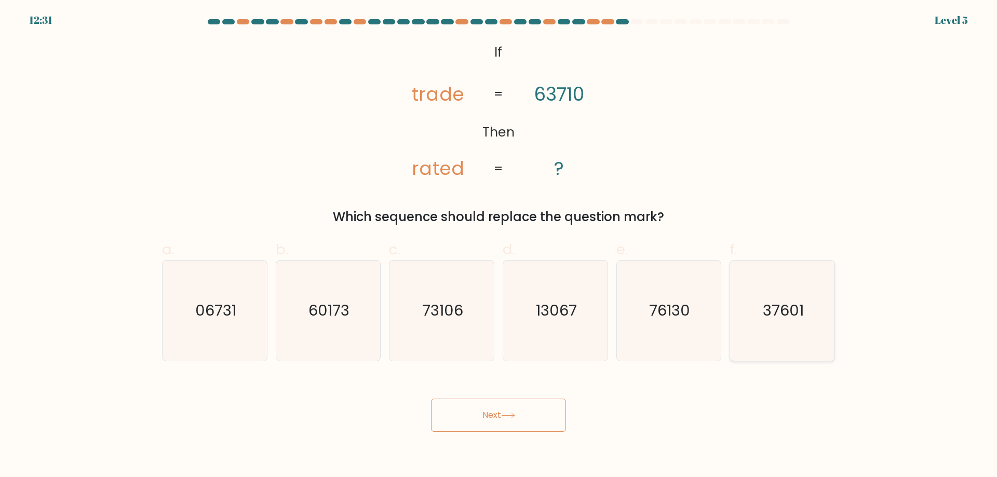
radio input "true"
click at [528, 415] on button "Next" at bounding box center [498, 415] width 135 height 33
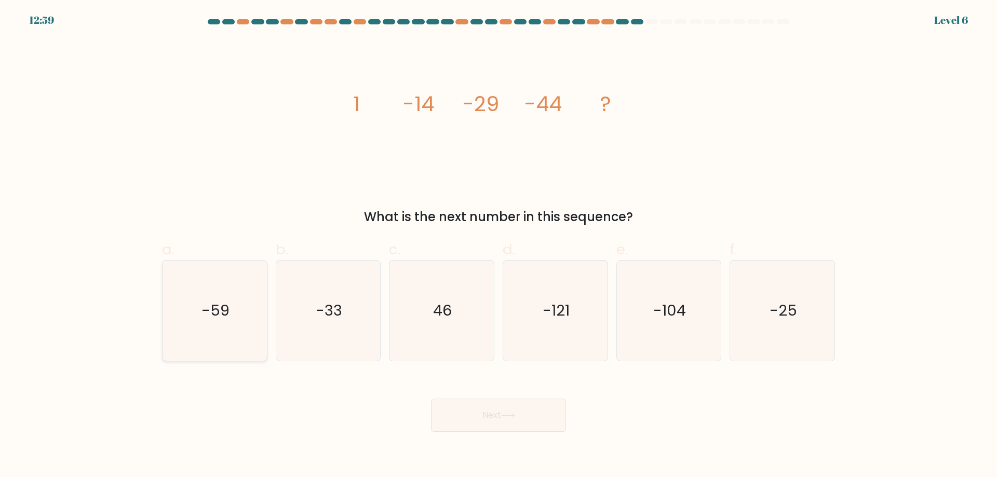
click at [207, 320] on icon "-59" at bounding box center [215, 311] width 100 height 100
click at [499, 246] on input "a. -59" at bounding box center [499, 242] width 1 height 7
radio input "true"
click at [493, 413] on button "Next" at bounding box center [498, 415] width 135 height 33
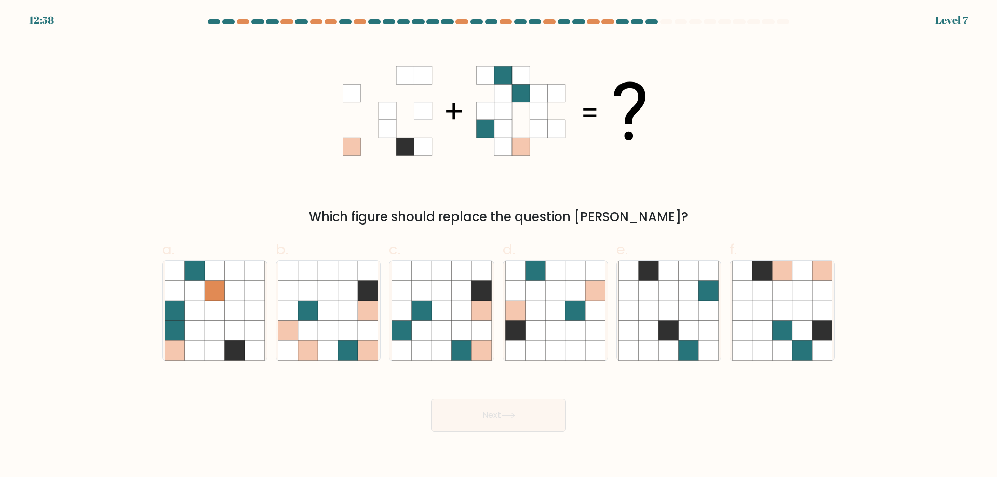
click at [516, 208] on div "Which figure should replace the question [PERSON_NAME]?" at bounding box center [498, 217] width 661 height 19
click at [236, 322] on icon at bounding box center [235, 331] width 20 height 20
click at [499, 246] on input "a." at bounding box center [499, 242] width 1 height 7
radio input "true"
click at [486, 411] on button "Next" at bounding box center [498, 415] width 135 height 33
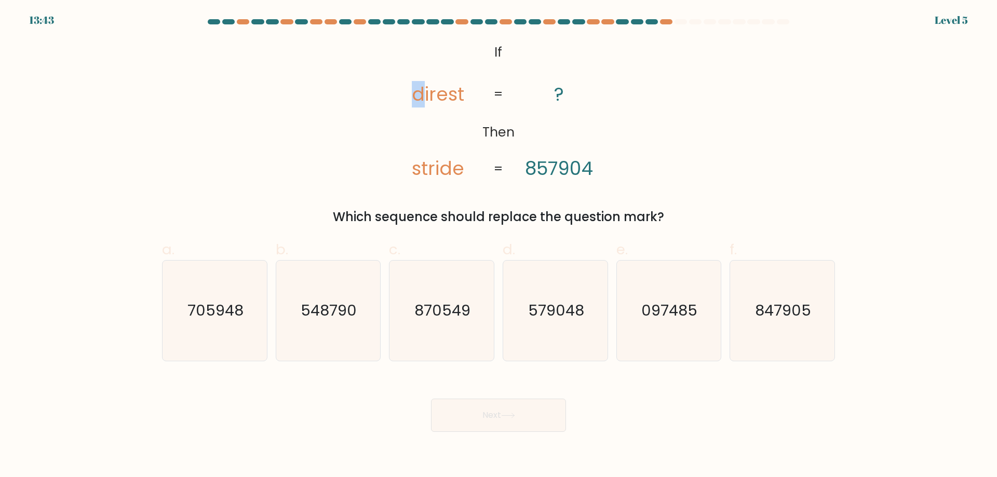
drag, startPoint x: 413, startPoint y: 95, endPoint x: 422, endPoint y: 95, distance: 8.3
click at [422, 95] on tspan "direst" at bounding box center [438, 94] width 52 height 26
click at [448, 164] on tspan "stride" at bounding box center [438, 168] width 52 height 26
click at [578, 171] on tspan "857904" at bounding box center [559, 168] width 68 height 26
click at [437, 166] on tspan "stride" at bounding box center [438, 168] width 52 height 26
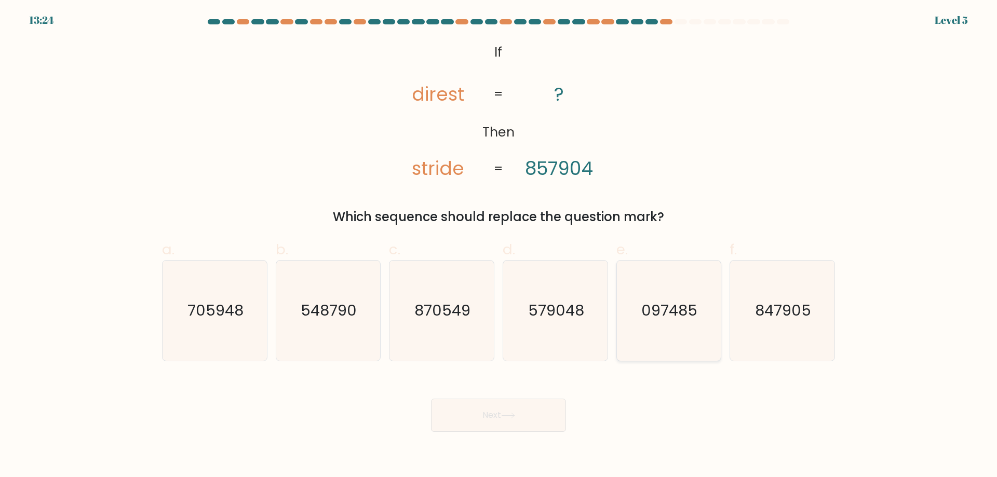
click at [667, 317] on icon "097485" at bounding box center [669, 311] width 100 height 100
click at [499, 246] on input "e. 097485" at bounding box center [499, 242] width 1 height 7
radio input "true"
click at [531, 410] on button "Next" at bounding box center [498, 415] width 135 height 33
click at [485, 410] on button "Next" at bounding box center [498, 415] width 135 height 33
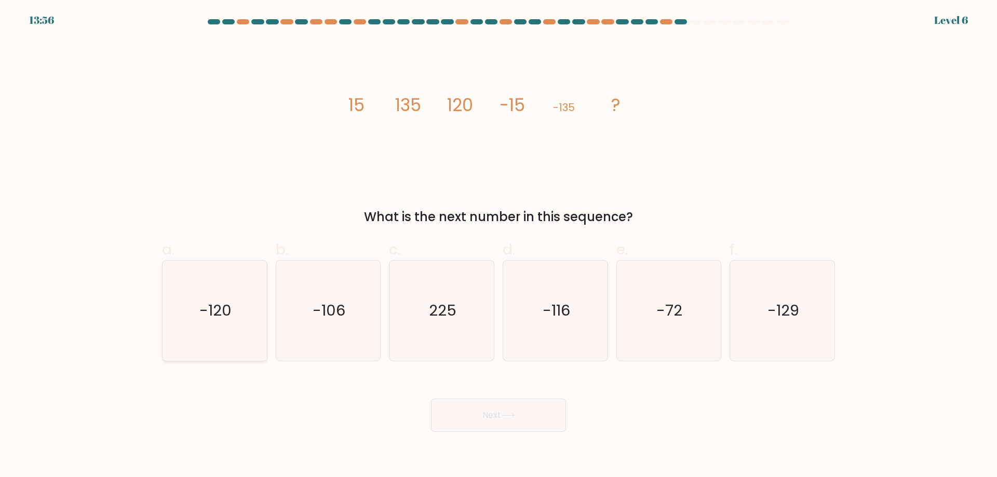
click at [234, 322] on icon "-120" at bounding box center [215, 311] width 100 height 100
click at [499, 246] on input "a. -120" at bounding box center [499, 242] width 1 height 7
radio input "true"
click at [464, 414] on button "Next" at bounding box center [498, 415] width 135 height 33
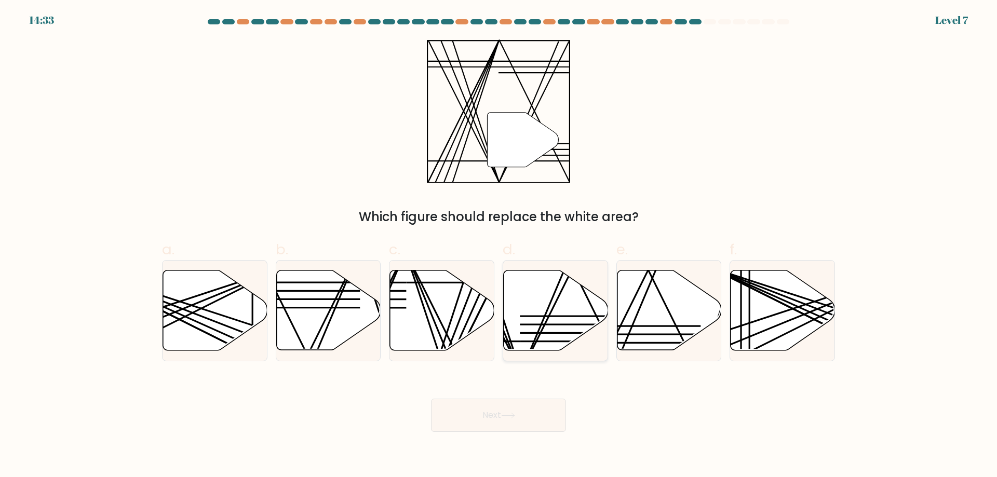
click at [541, 323] on icon at bounding box center [556, 311] width 104 height 80
click at [499, 246] on input "d." at bounding box center [499, 242] width 1 height 7
radio input "true"
click at [535, 404] on button "Next" at bounding box center [498, 415] width 135 height 33
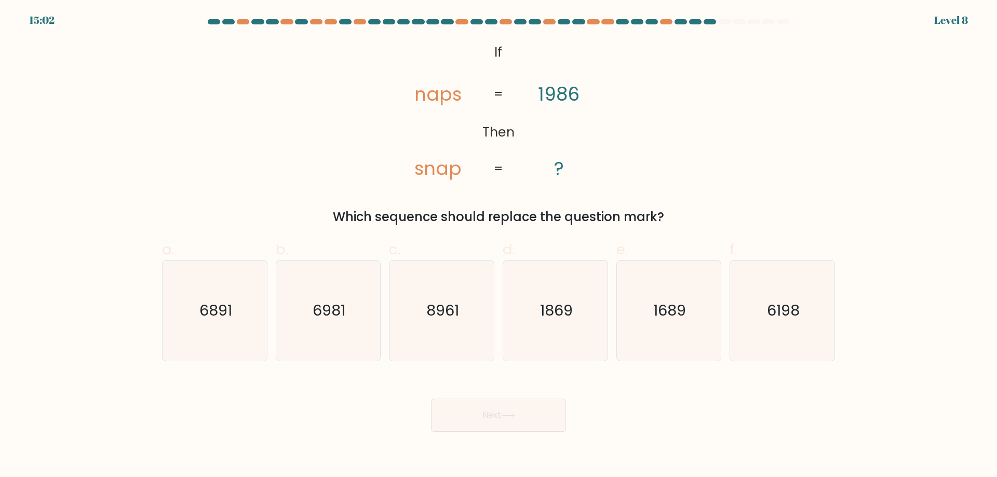
click at [432, 180] on tspan "snap" at bounding box center [437, 168] width 47 height 26
click at [419, 102] on tspan "naps" at bounding box center [437, 94] width 47 height 26
click at [448, 171] on tspan "snap" at bounding box center [437, 168] width 47 height 26
click at [434, 98] on tspan "naps" at bounding box center [437, 94] width 47 height 26
click at [415, 95] on tspan "naps" at bounding box center [437, 94] width 47 height 26
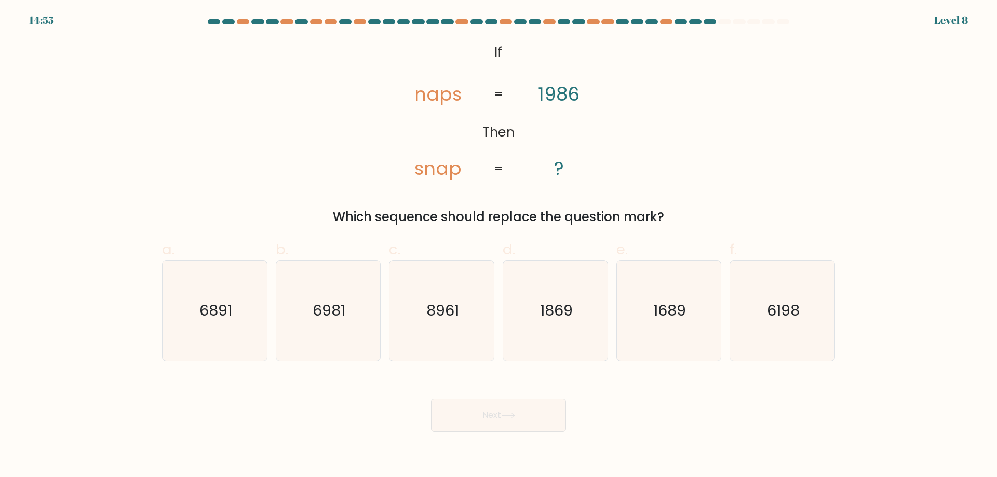
click at [419, 169] on tspan "snap" at bounding box center [437, 168] width 47 height 26
drag, startPoint x: 454, startPoint y: 93, endPoint x: 503, endPoint y: 89, distance: 49.0
click at [455, 92] on tspan "naps" at bounding box center [437, 94] width 47 height 26
click at [578, 96] on tspan "1986" at bounding box center [559, 94] width 42 height 26
click at [432, 166] on tspan "snap" at bounding box center [437, 168] width 47 height 26
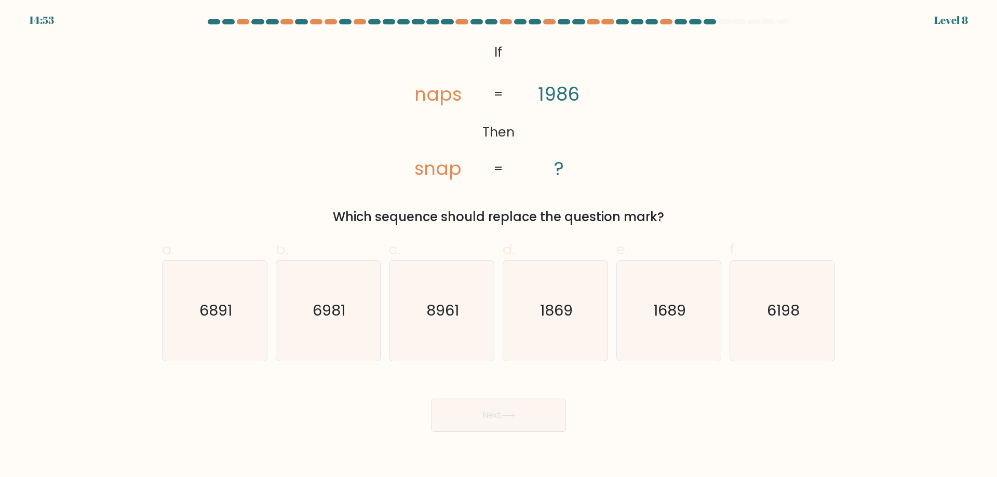
click at [423, 89] on tspan "naps" at bounding box center [437, 94] width 47 height 26
click at [541, 93] on tspan "1986" at bounding box center [559, 94] width 42 height 26
click at [787, 321] on icon "6198" at bounding box center [782, 311] width 100 height 100
click at [530, 410] on button "Next" at bounding box center [498, 415] width 135 height 33
click at [619, 400] on div "Next" at bounding box center [499, 403] width 686 height 58
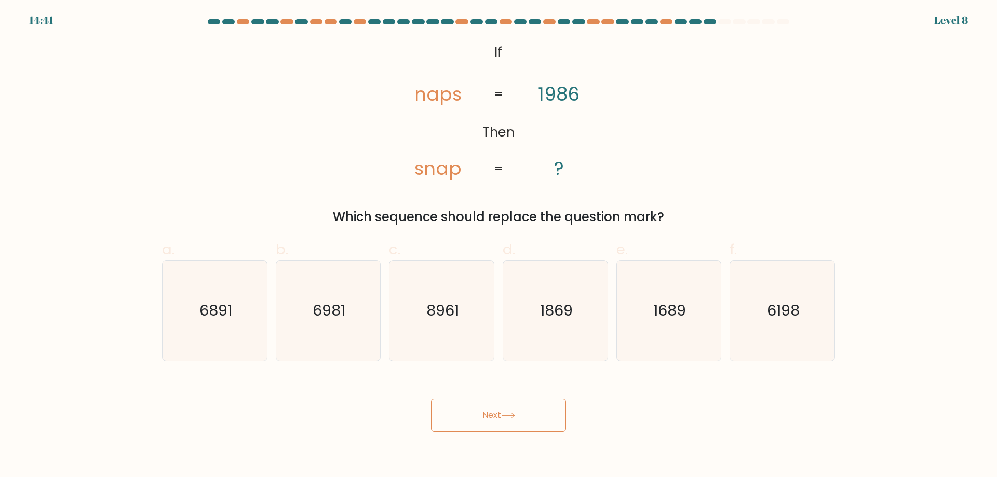
click at [518, 431] on button "Next" at bounding box center [498, 415] width 135 height 33
click at [772, 313] on text "6198" at bounding box center [783, 310] width 33 height 21
click at [499, 246] on input "f. 6198" at bounding box center [499, 242] width 1 height 7
radio input "true"
click at [538, 420] on button "Next" at bounding box center [498, 415] width 135 height 33
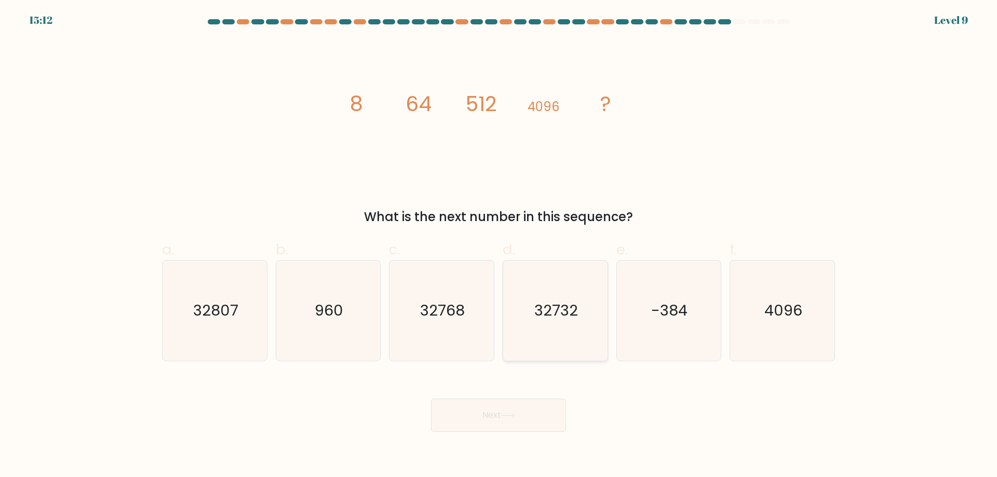
click at [558, 324] on icon "32732" at bounding box center [555, 311] width 100 height 100
click at [499, 246] on input "d. 32732" at bounding box center [499, 242] width 1 height 7
radio input "true"
click at [500, 414] on button "Next" at bounding box center [498, 415] width 135 height 33
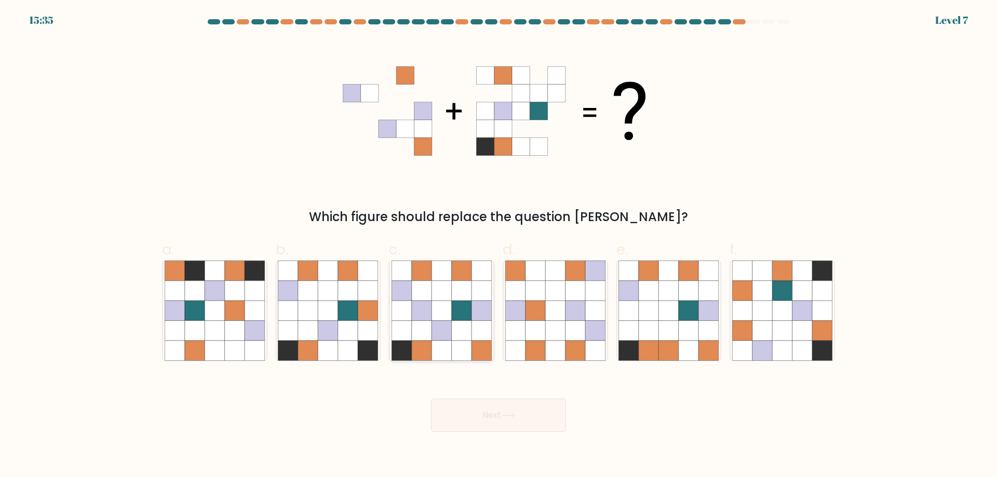
click at [464, 322] on icon at bounding box center [462, 331] width 20 height 20
click at [499, 246] on input "c." at bounding box center [499, 242] width 1 height 7
radio input "true"
click at [542, 426] on button "Next" at bounding box center [498, 415] width 135 height 33
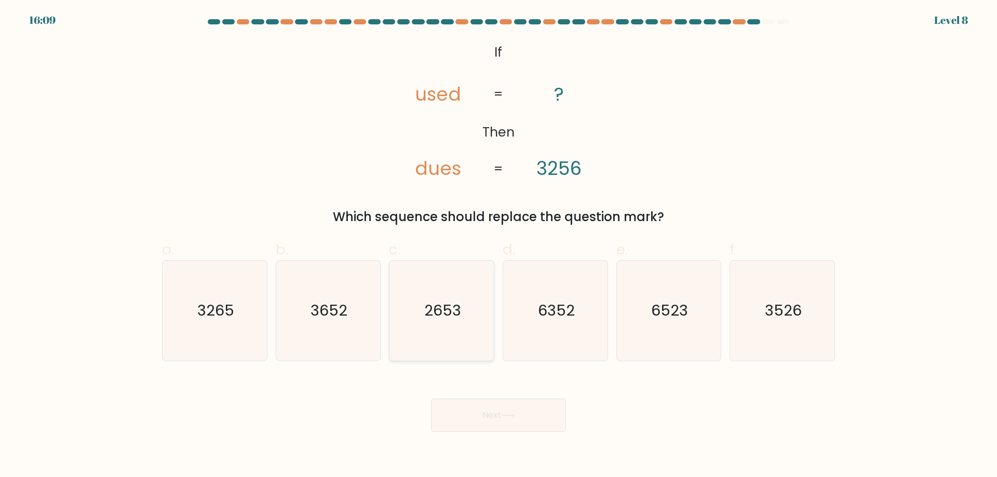
click at [433, 313] on text "2653" at bounding box center [442, 310] width 37 height 21
click at [499, 246] on input "c. 2653" at bounding box center [499, 242] width 1 height 7
radio input "true"
click at [476, 415] on button "Next" at bounding box center [498, 415] width 135 height 33
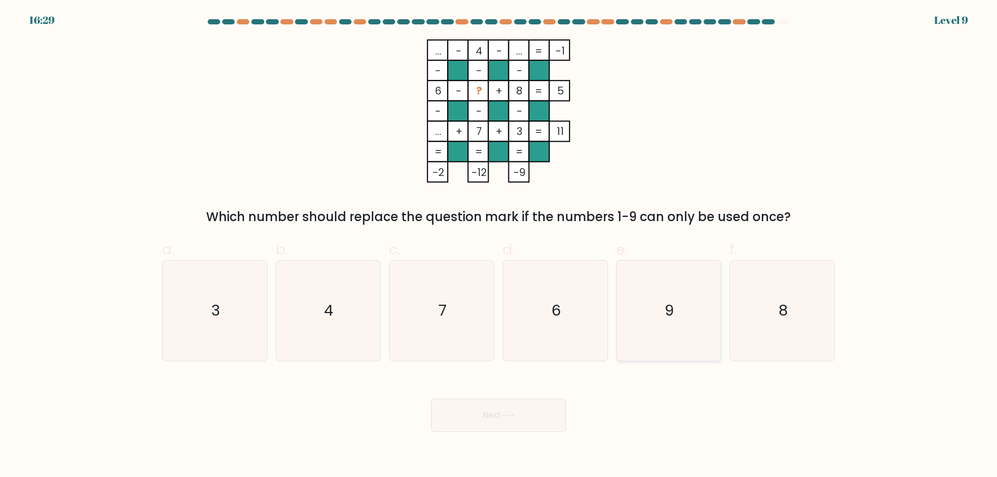
click at [657, 310] on icon "9" at bounding box center [669, 311] width 100 height 100
click at [499, 246] on input "e. 9" at bounding box center [499, 242] width 1 height 7
radio input "true"
click at [441, 53] on icon "... - 4 - ... -1 - - - 6 - ? + 8 5 - - - ... + 7 + 3 = 11 = = = = -2 -12 -9 =" at bounding box center [499, 110] width 312 height 143
click at [635, 262] on icon "9" at bounding box center [668, 310] width 99 height 99
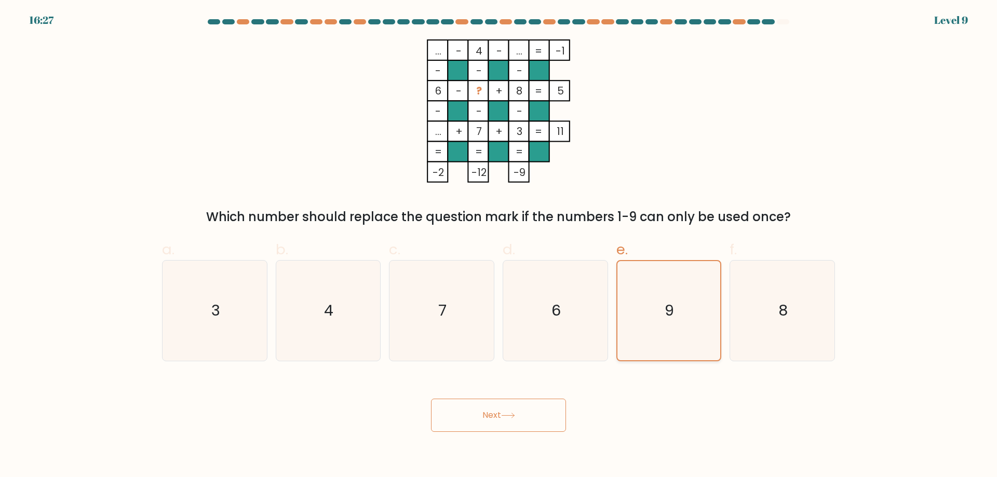
click at [499, 246] on input "e. 9" at bounding box center [499, 242] width 1 height 7
click at [651, 289] on icon "9" at bounding box center [668, 310] width 99 height 99
click at [499, 246] on input "e. 9" at bounding box center [499, 242] width 1 height 7
click at [675, 324] on icon "9" at bounding box center [668, 310] width 99 height 99
click at [499, 246] on input "e. 9" at bounding box center [499, 242] width 1 height 7
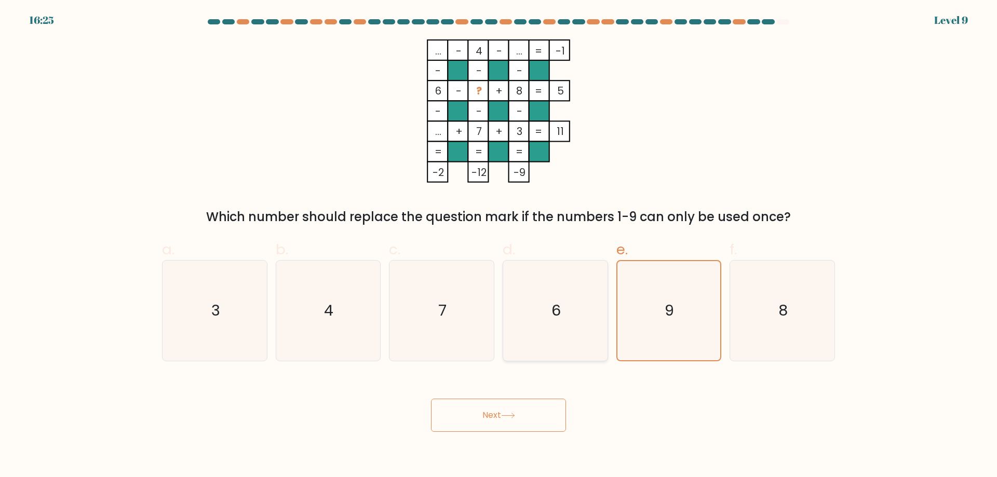
click at [586, 316] on icon "6" at bounding box center [555, 311] width 100 height 100
click at [499, 246] on input "d. 6" at bounding box center [499, 242] width 1 height 7
radio input "true"
click at [645, 321] on icon "9" at bounding box center [669, 311] width 100 height 100
click at [499, 246] on input "e. 9" at bounding box center [499, 242] width 1 height 7
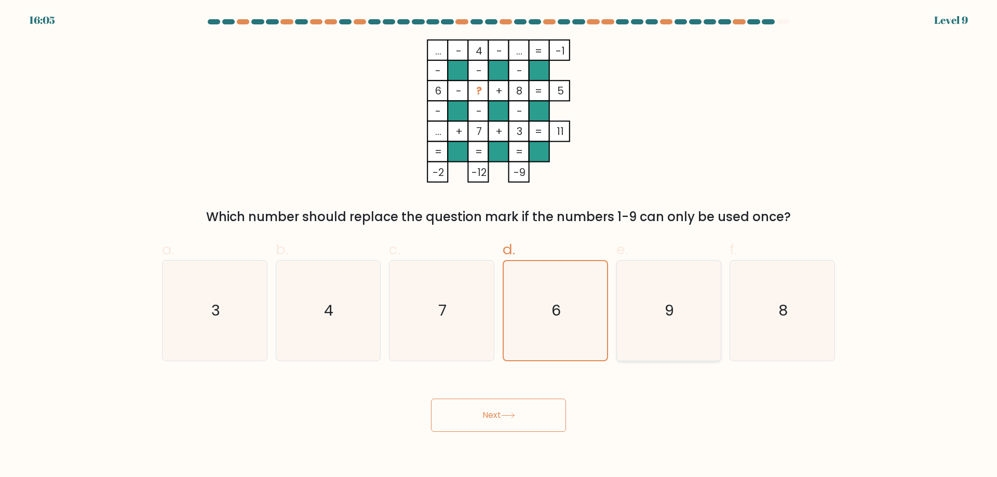
radio input "true"
click at [515, 414] on icon at bounding box center [508, 416] width 14 height 6
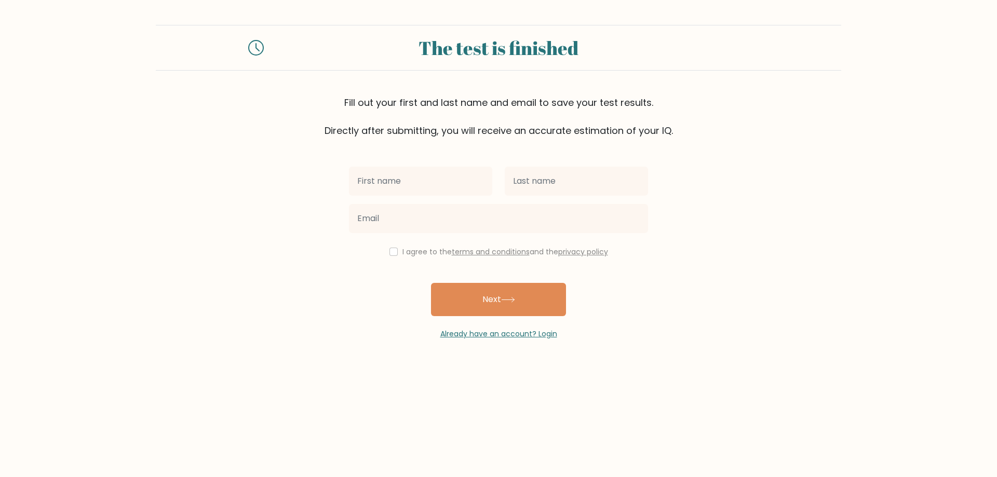
click at [388, 247] on div "I agree to the terms and conditions and the privacy policy" at bounding box center [499, 252] width 312 height 12
click at [392, 256] on input "checkbox" at bounding box center [394, 252] width 8 height 8
checkbox input "true"
click at [260, 47] on icon at bounding box center [256, 48] width 16 height 16
drag, startPoint x: 357, startPoint y: 128, endPoint x: 515, endPoint y: 132, distance: 157.4
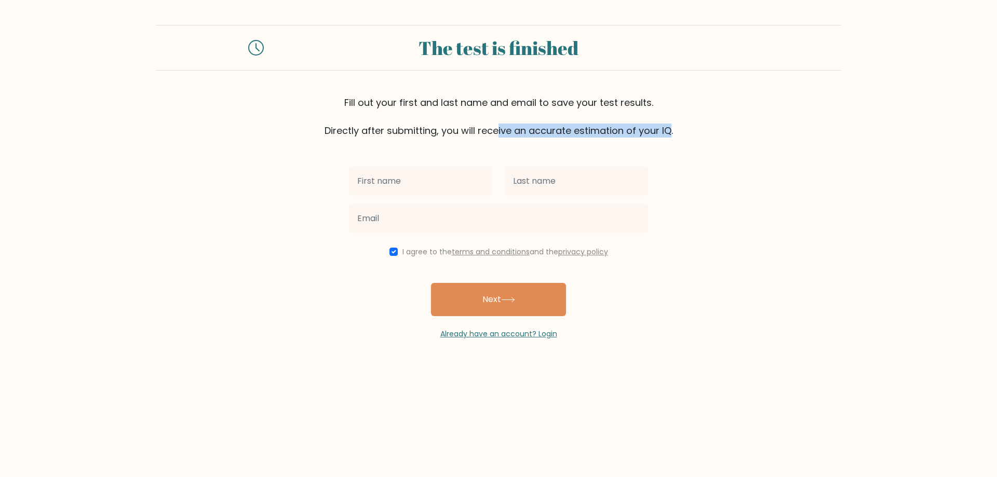
click at [515, 132] on div "Fill out your first and last name and email to save your test results. Directly…" at bounding box center [499, 117] width 686 height 42
